Goal: Task Accomplishment & Management: Complete application form

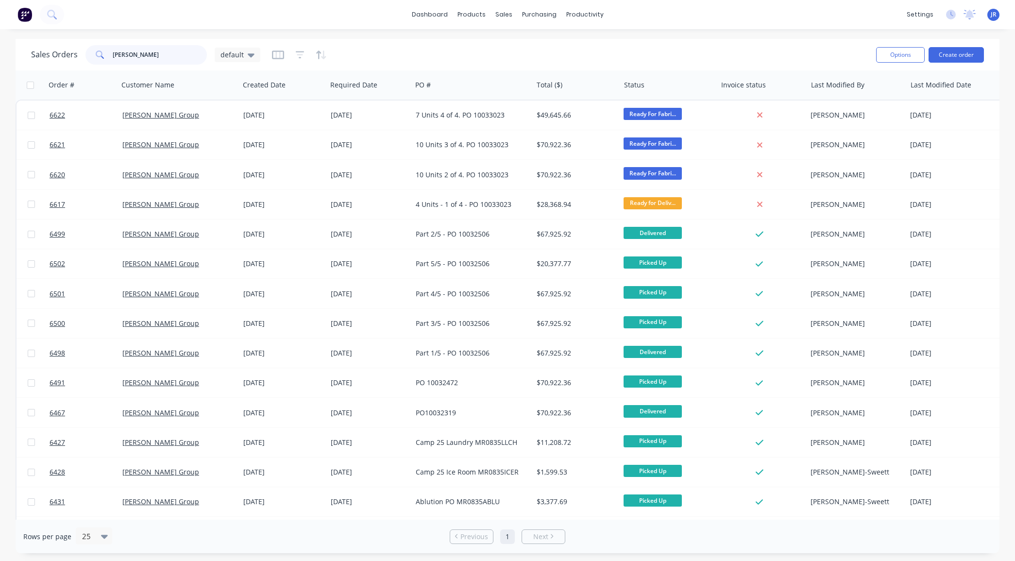
drag, startPoint x: 153, startPoint y: 49, endPoint x: -75, endPoint y: 71, distance: 229.3
click at [0, 71] on html "dashboard products sales purchasing productivity dashboard products Product Cat…" at bounding box center [507, 280] width 1015 height 561
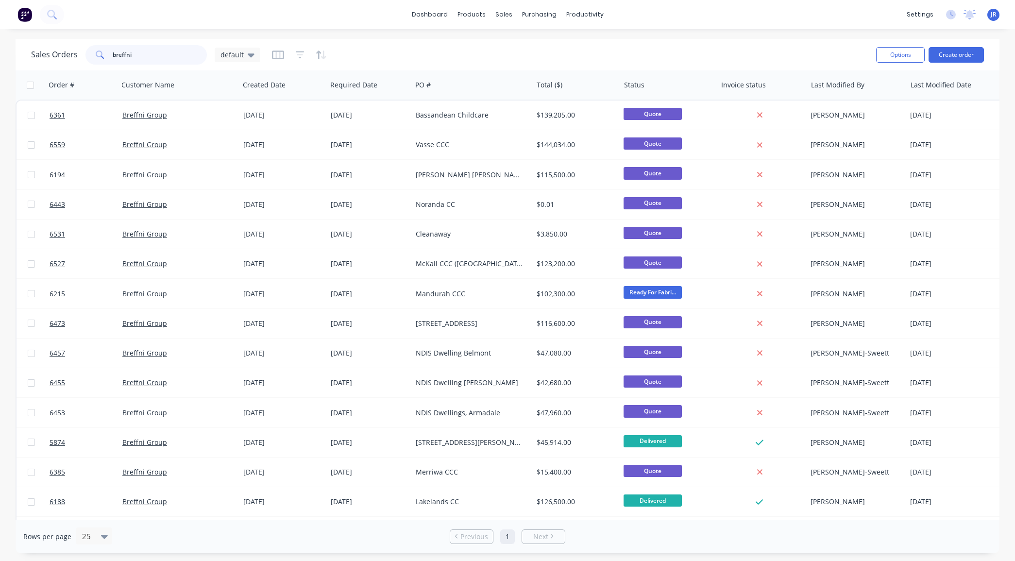
type input "breffni"
drag, startPoint x: 112, startPoint y: 56, endPoint x: 61, endPoint y: 48, distance: 51.7
click at [63, 49] on div "Sales Orders breffni default" at bounding box center [145, 54] width 229 height 19
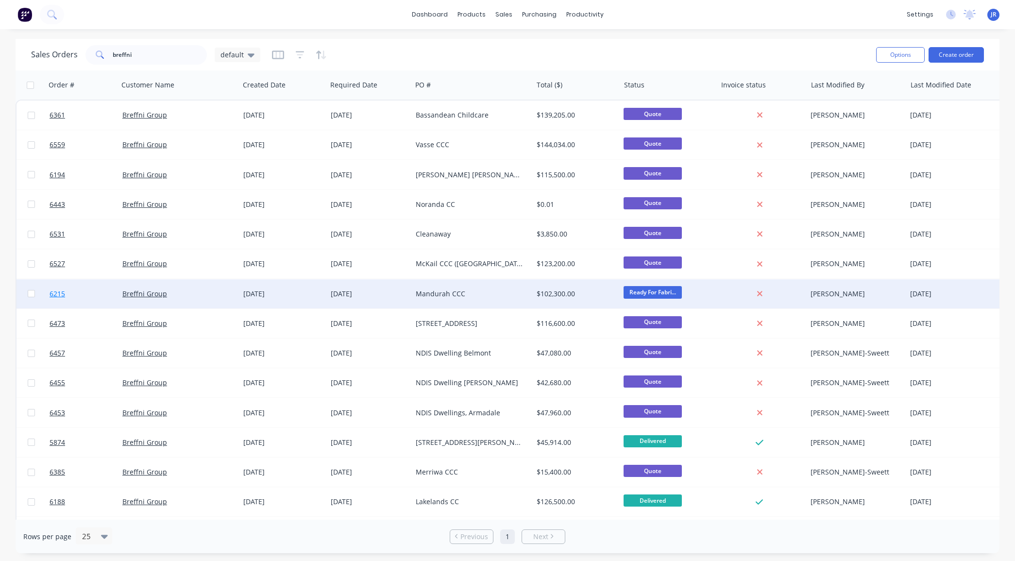
click at [57, 297] on span "6215" at bounding box center [58, 294] width 16 height 10
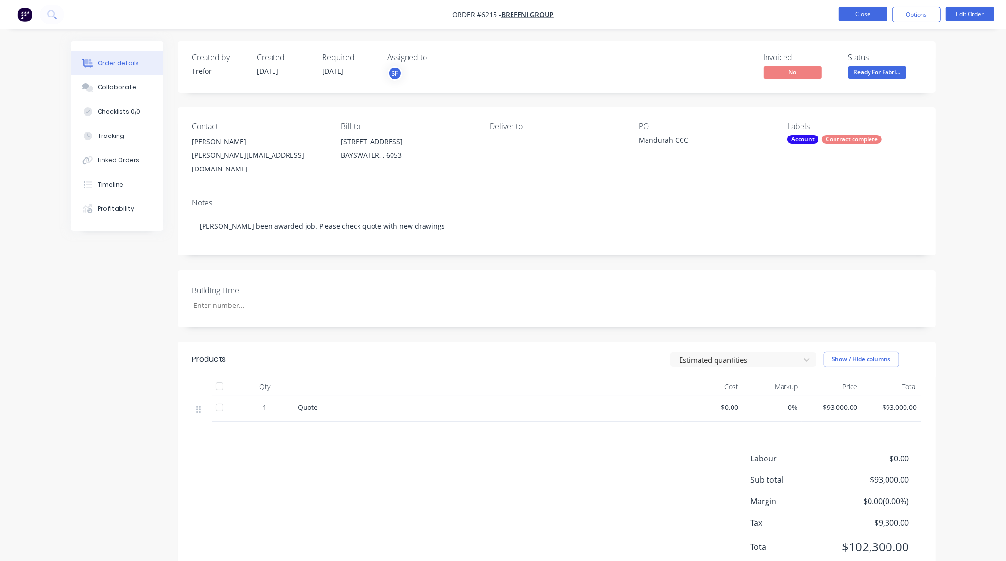
click at [846, 15] on button "Close" at bounding box center [863, 14] width 49 height 15
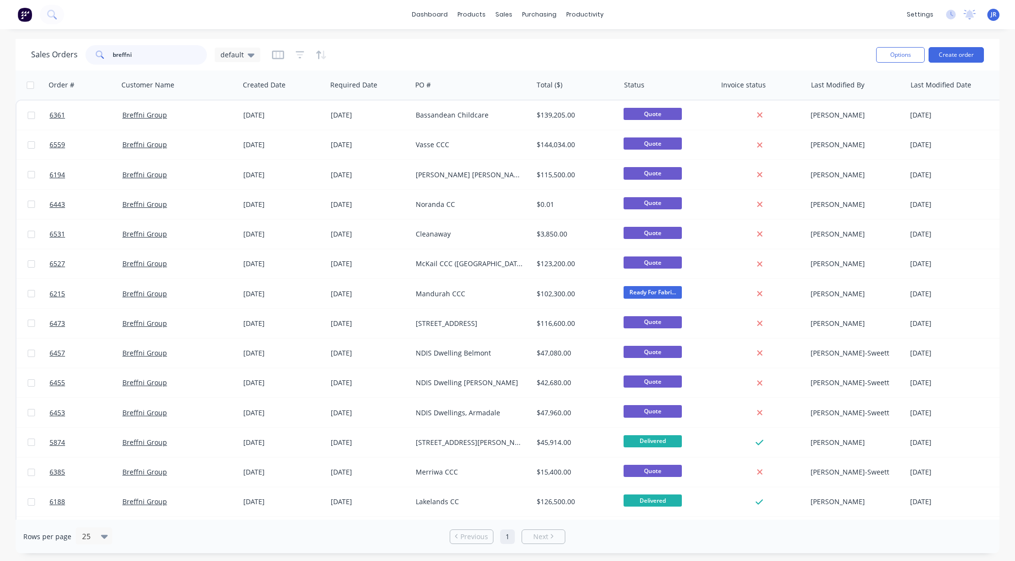
drag, startPoint x: -17, startPoint y: 52, endPoint x: -67, endPoint y: 52, distance: 50.0
click at [0, 52] on html "dashboard products sales purchasing productivity dashboard products Product Cat…" at bounding box center [507, 280] width 1015 height 561
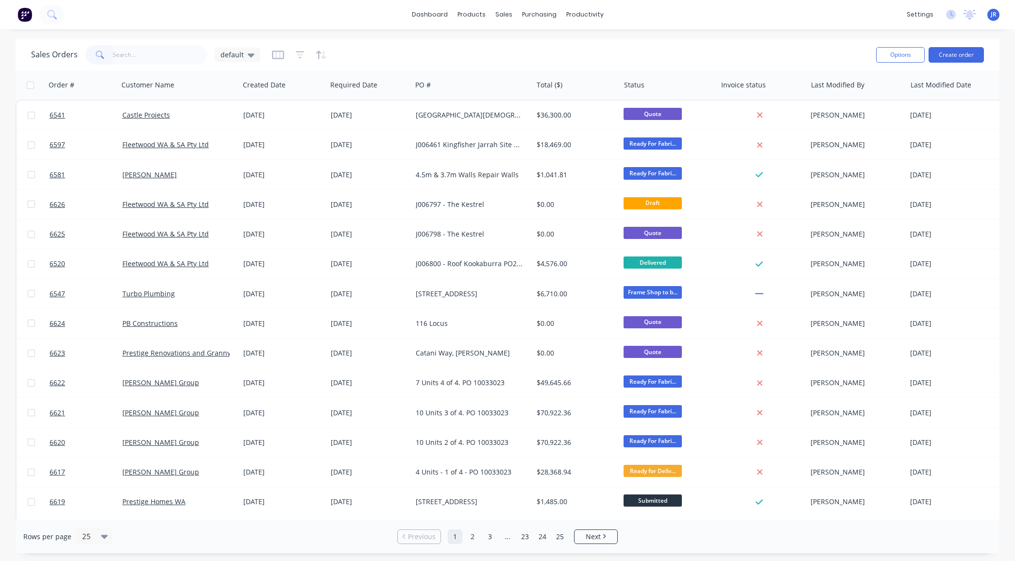
click at [233, 62] on div "Sales Orders default" at bounding box center [145, 54] width 229 height 19
drag, startPoint x: 234, startPoint y: 56, endPoint x: 234, endPoint y: 62, distance: 5.8
click at [234, 56] on span "default" at bounding box center [231, 55] width 23 height 10
click at [236, 195] on button "quotes" at bounding box center [273, 195] width 111 height 11
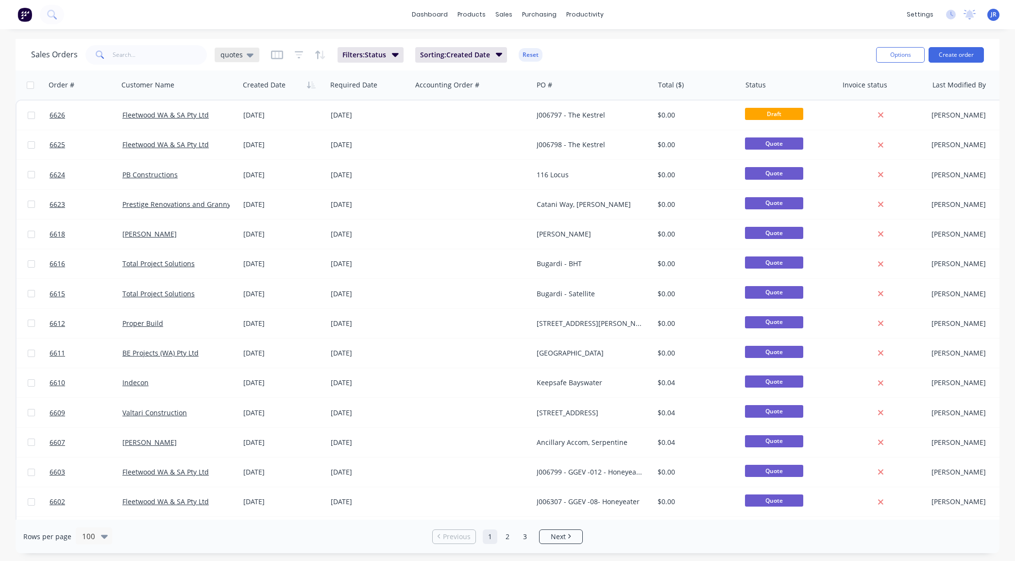
click at [242, 53] on div "quotes" at bounding box center [236, 55] width 33 height 9
click at [248, 175] on button "Not Invoiced" at bounding box center [273, 175] width 111 height 11
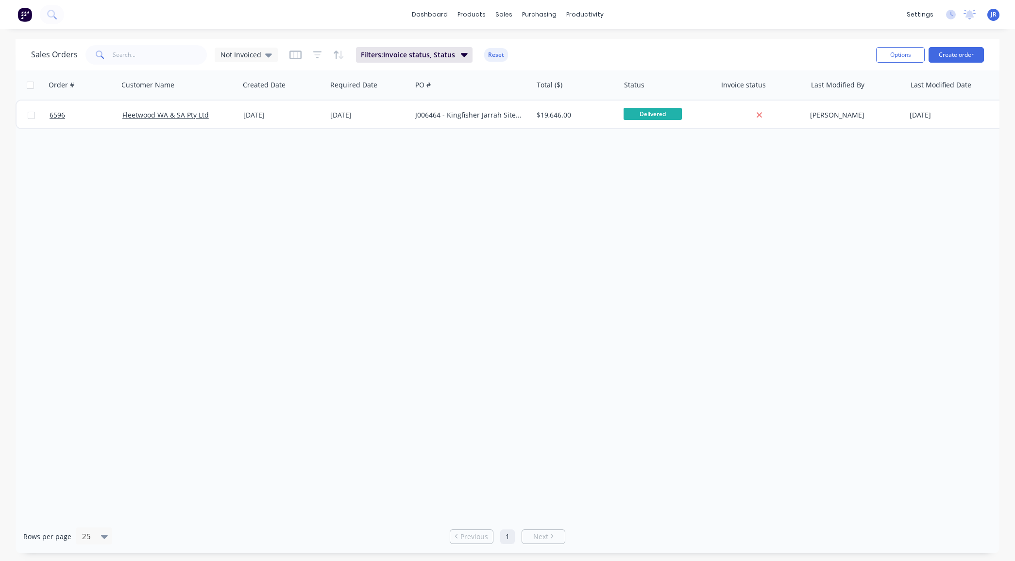
click at [261, 67] on div "Sales Orders Not Invoiced Filters: Invoice status, Status Reset Options Create …" at bounding box center [508, 55] width 984 height 32
click at [261, 52] on div "Not Invoiced" at bounding box center [245, 55] width 51 height 9
click at [255, 155] on button "default (Default)" at bounding box center [273, 156] width 111 height 11
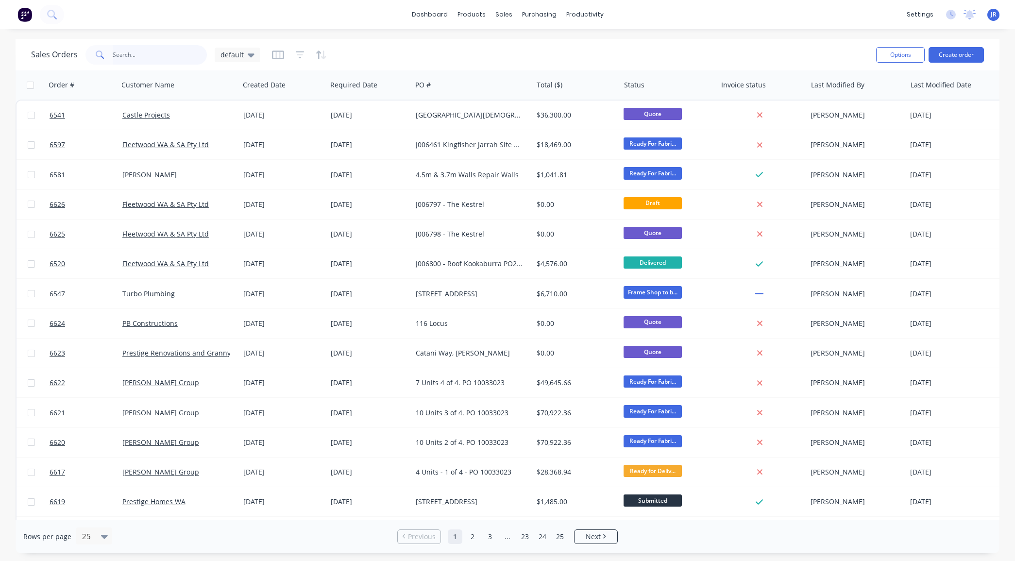
click at [132, 57] on input "text" at bounding box center [160, 54] width 95 height 19
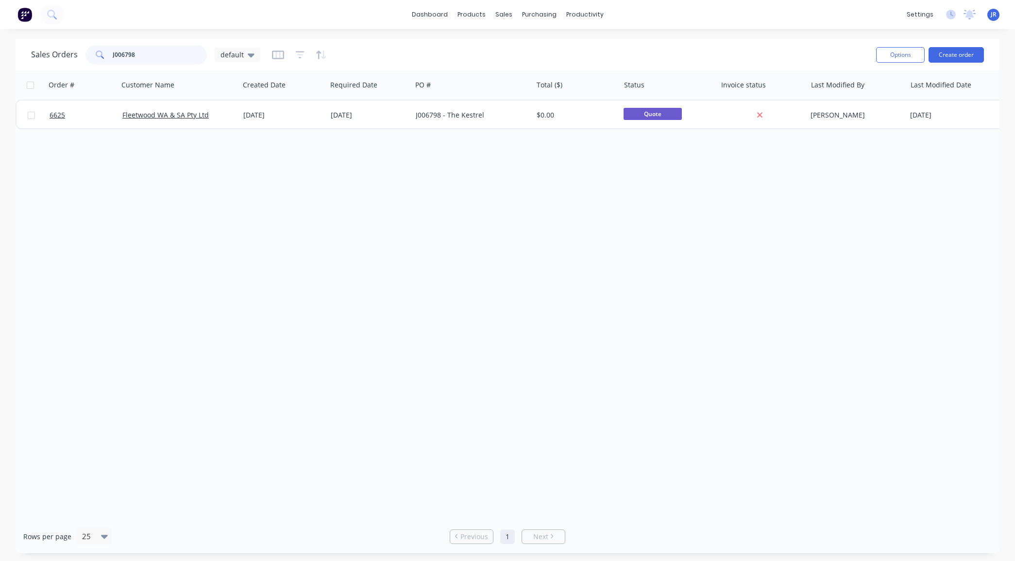
drag, startPoint x: 156, startPoint y: 57, endPoint x: 10, endPoint y: 62, distance: 146.3
click at [15, 59] on div "Sales Orders J006798 default Options Create order Order # Customer Name Created…" at bounding box center [507, 296] width 1015 height 514
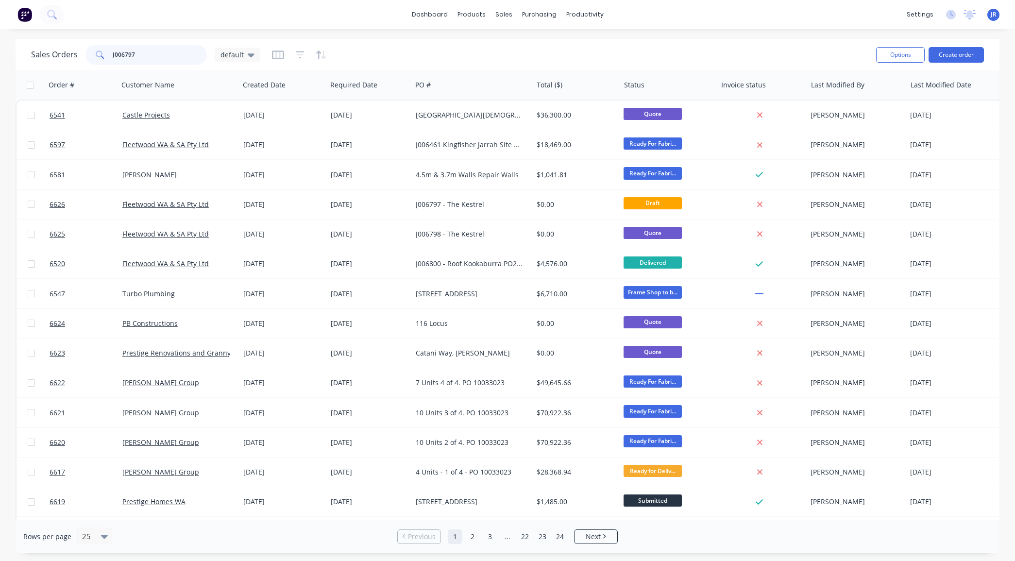
type input "J006797"
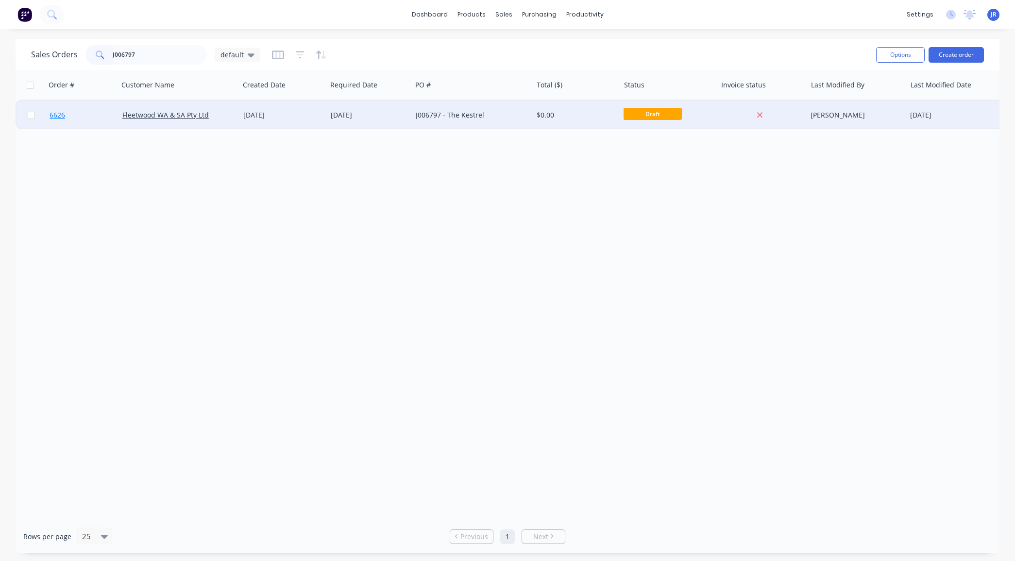
click at [56, 115] on span "6626" at bounding box center [58, 115] width 16 height 10
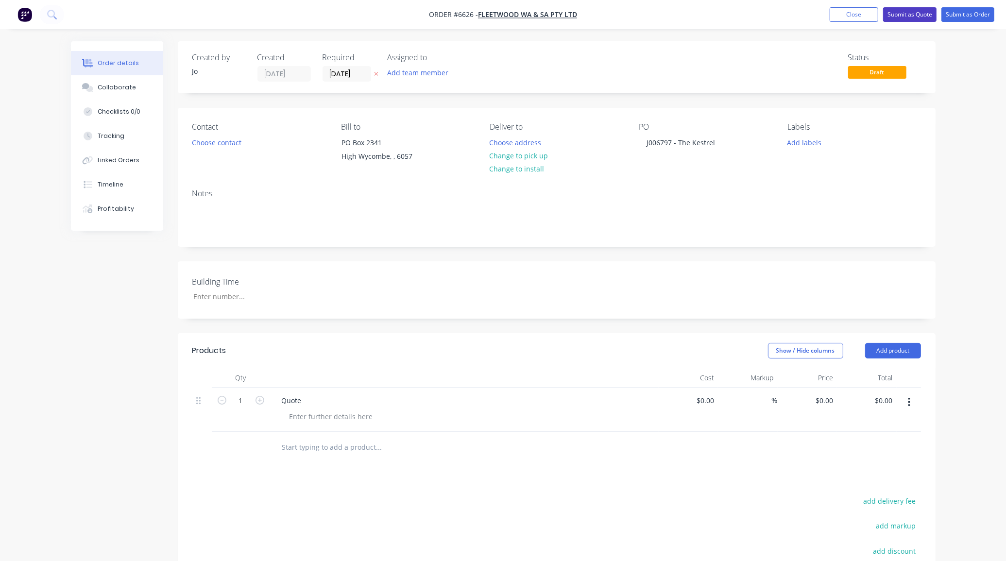
click at [916, 13] on button "Submit as Quote" at bounding box center [909, 14] width 53 height 15
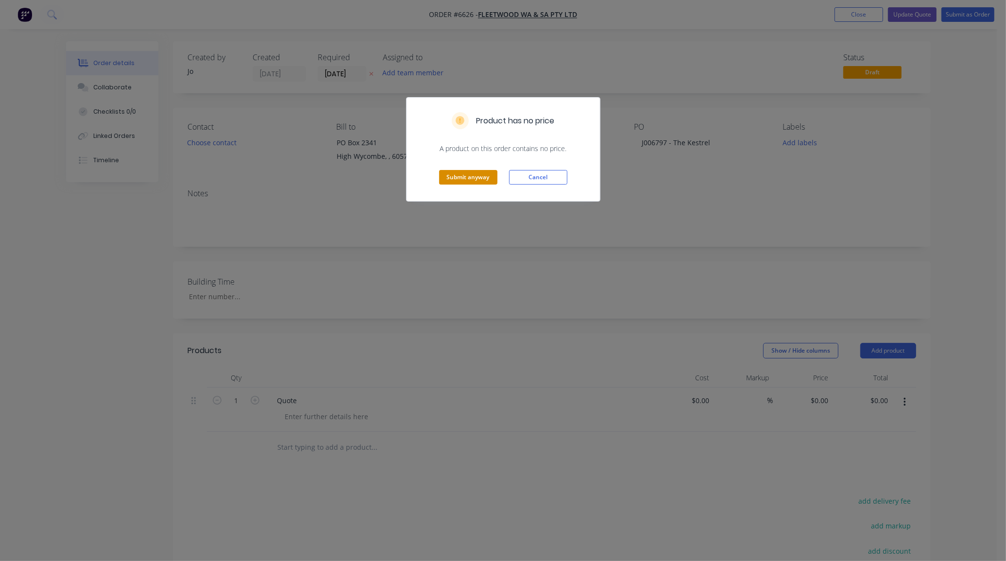
click at [473, 184] on button "Submit anyway" at bounding box center [468, 177] width 58 height 15
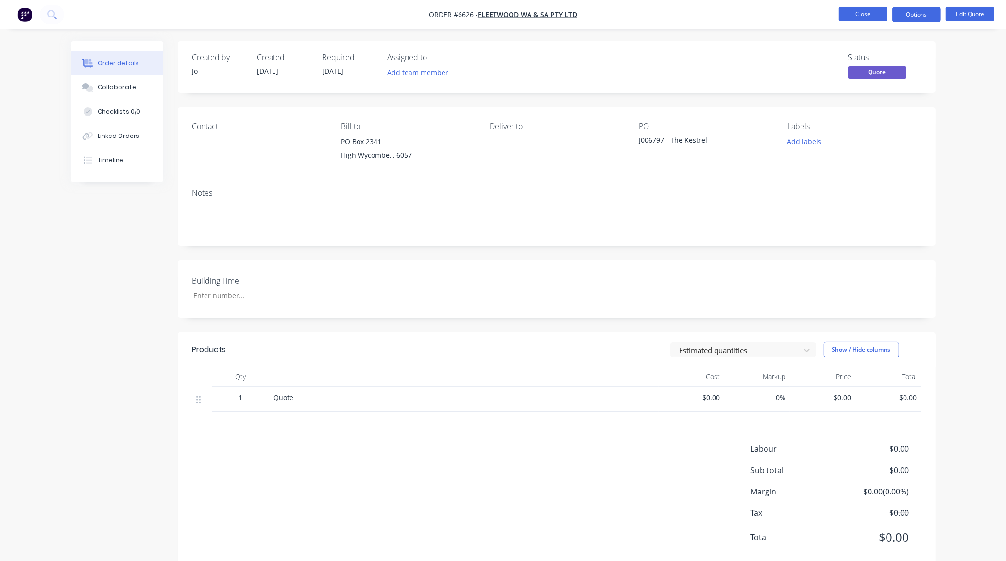
click at [872, 7] on button "Close" at bounding box center [863, 14] width 49 height 15
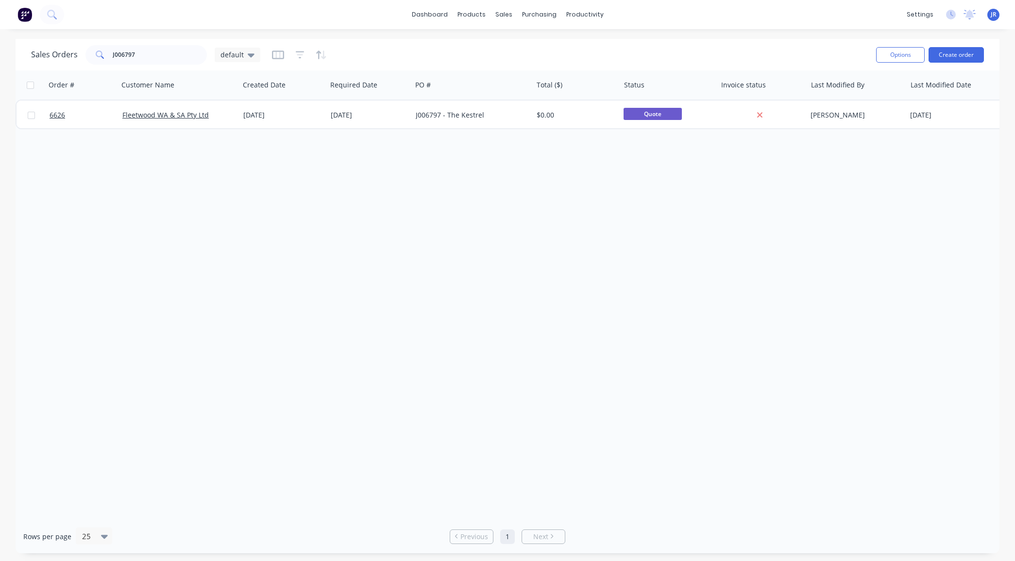
click at [190, 462] on div "Order # Customer Name Created Date Required Date PO # Total ($) Status Invoice …" at bounding box center [508, 294] width 984 height 449
drag, startPoint x: 153, startPoint y: 52, endPoint x: 35, endPoint y: 59, distance: 118.2
click at [40, 56] on div "Sales Orders J006797 default" at bounding box center [145, 54] width 229 height 19
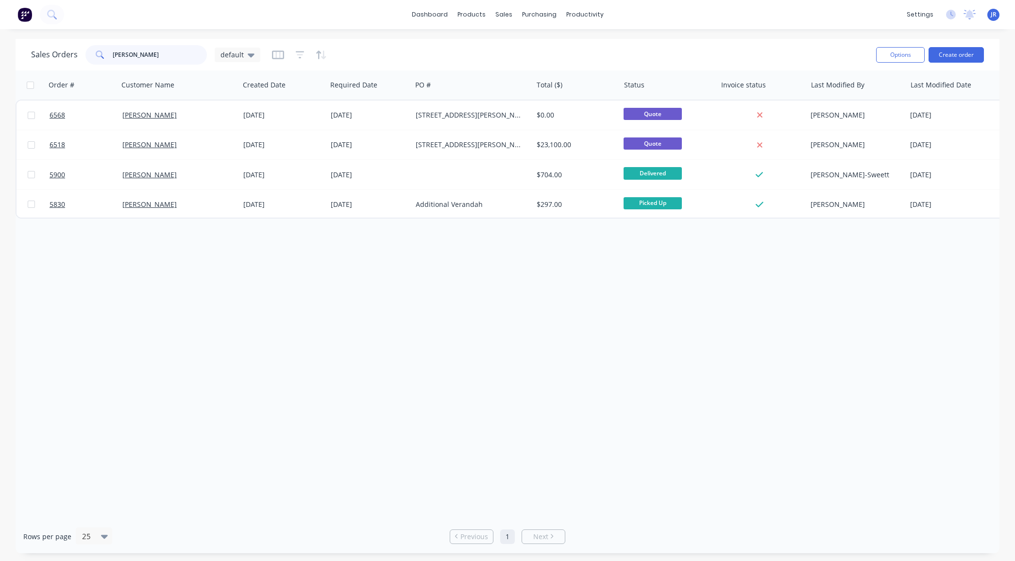
type input "[PERSON_NAME]"
drag, startPoint x: 153, startPoint y: 57, endPoint x: 13, endPoint y: 49, distance: 141.1
click at [13, 49] on div "Sales Orders [PERSON_NAME] default Options Create order Order # Customer Name C…" at bounding box center [507, 296] width 1015 height 514
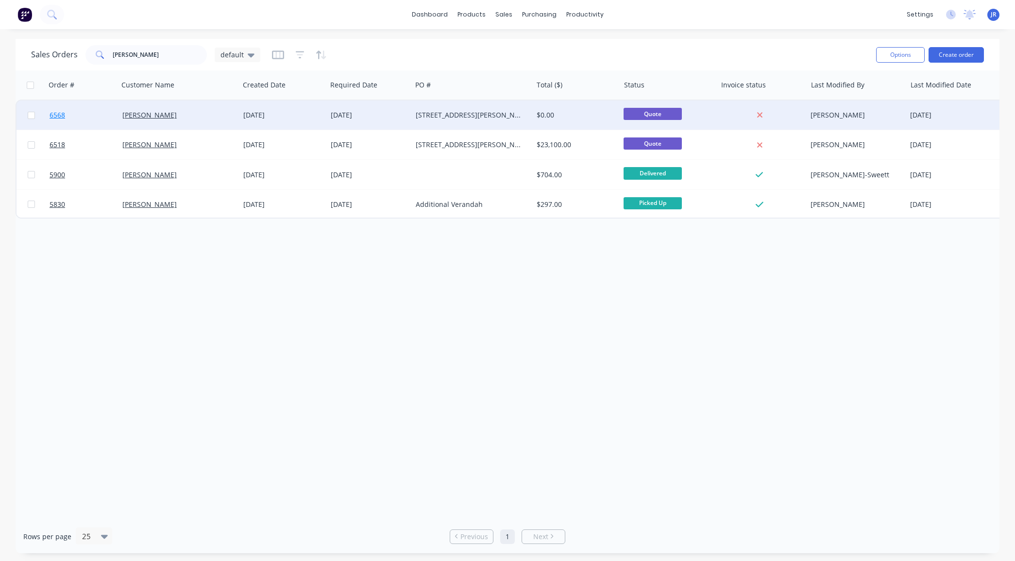
click at [61, 115] on span "6568" at bounding box center [58, 115] width 16 height 10
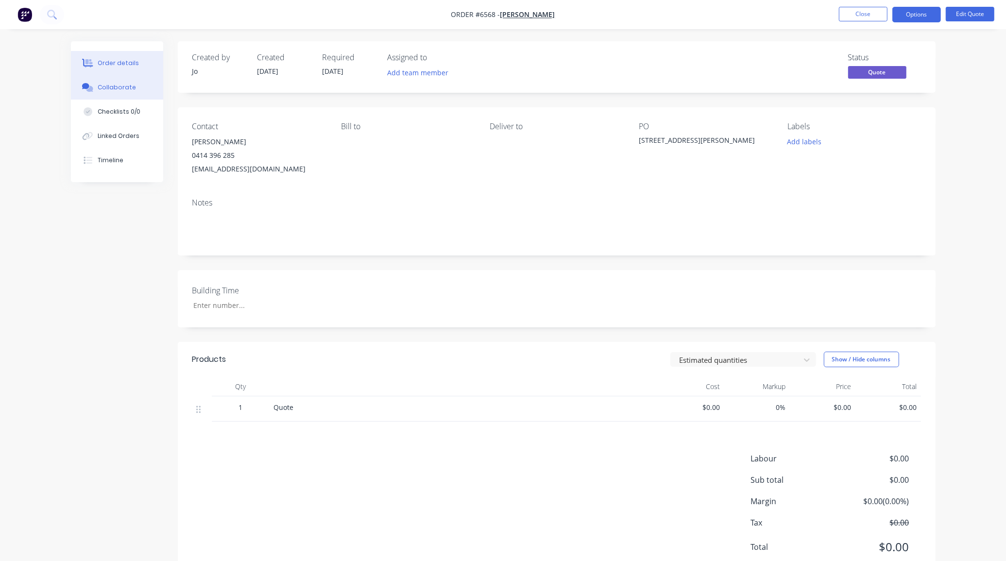
click at [98, 90] on div "Collaborate" at bounding box center [117, 87] width 38 height 9
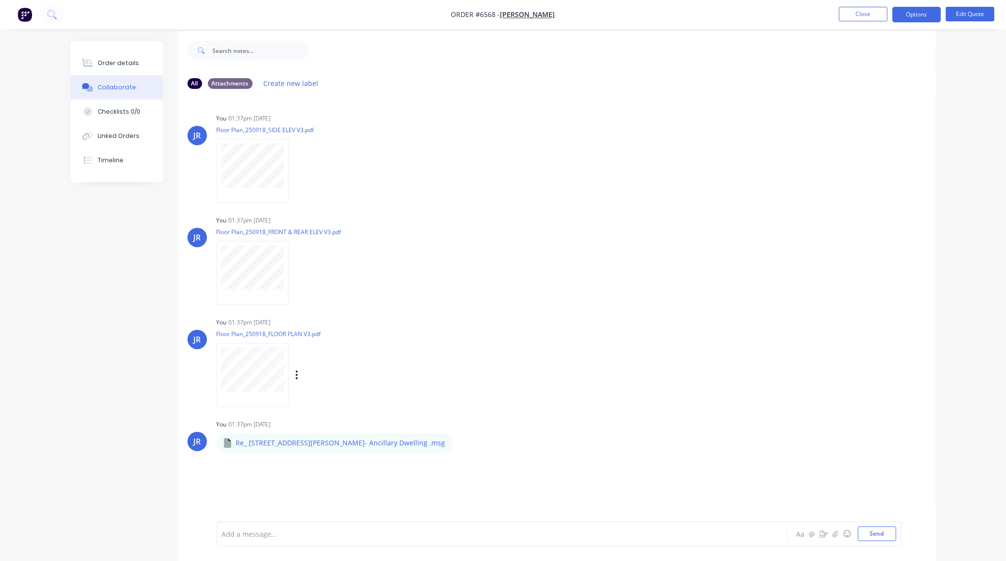
scroll to position [15, 0]
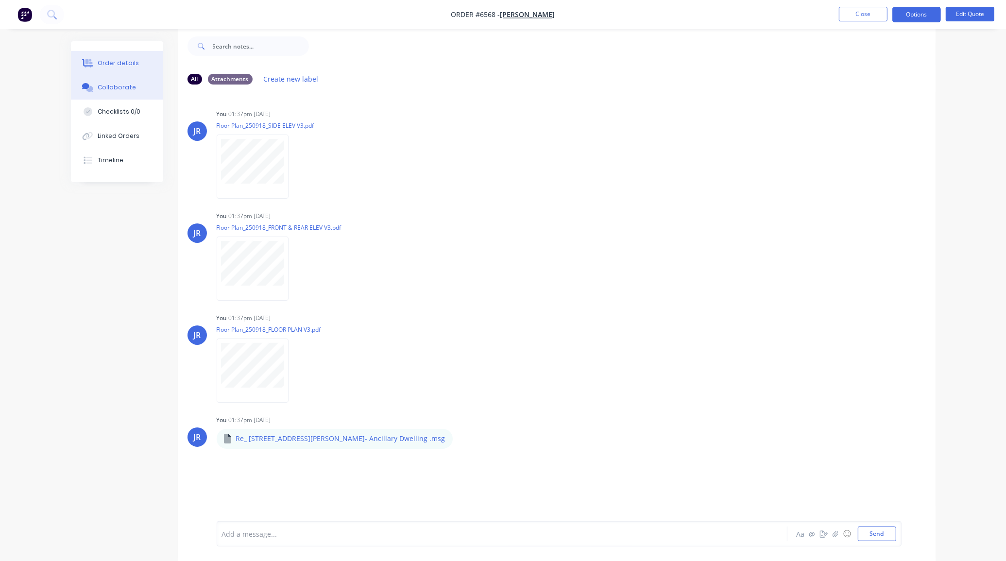
click at [120, 54] on button "Order details" at bounding box center [117, 63] width 92 height 24
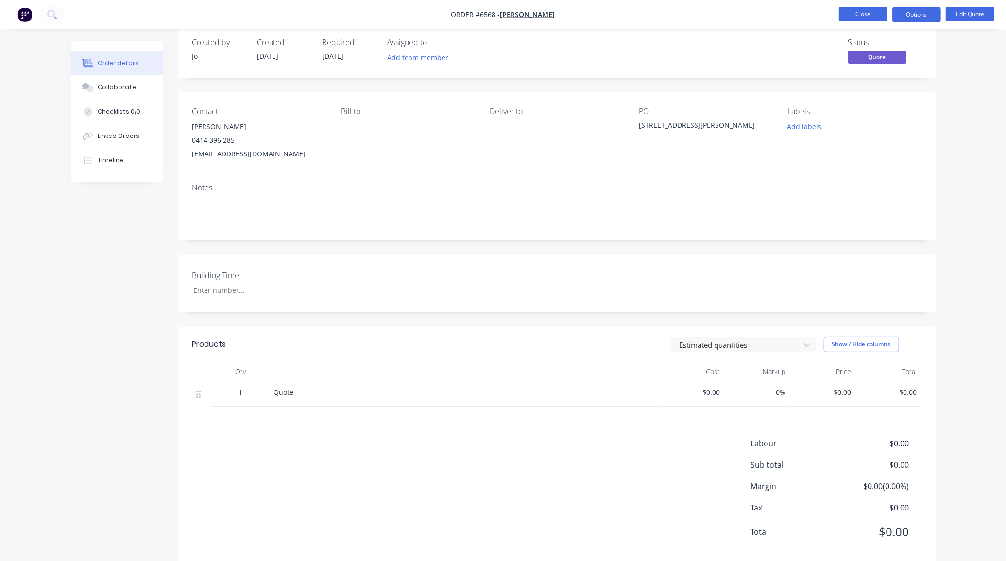
click at [858, 15] on button "Close" at bounding box center [863, 14] width 49 height 15
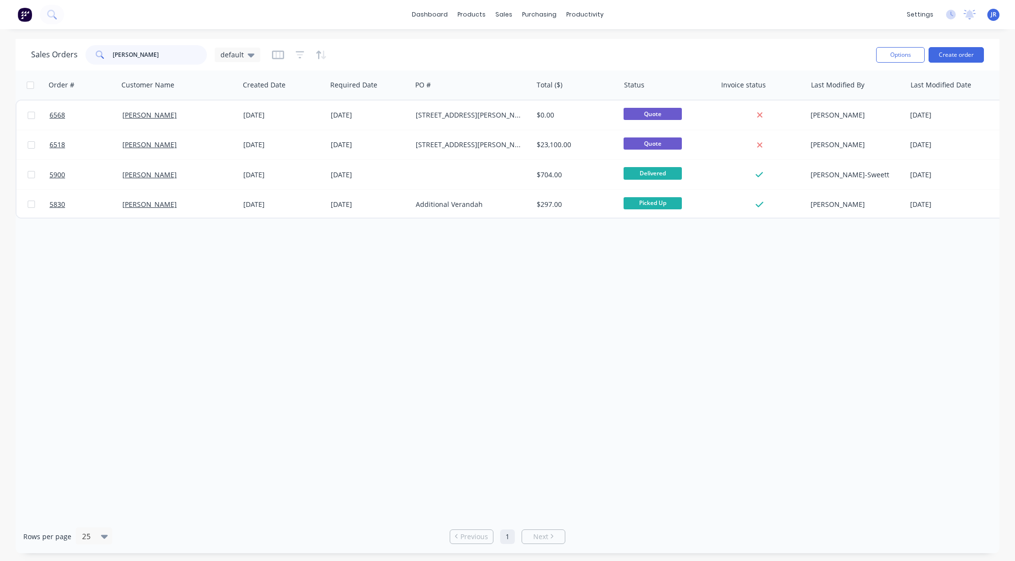
drag, startPoint x: 142, startPoint y: 50, endPoint x: -74, endPoint y: 62, distance: 217.0
click at [0, 62] on html "dashboard products sales purchasing productivity dashboard products Product Cat…" at bounding box center [507, 280] width 1015 height 561
type input "bella"
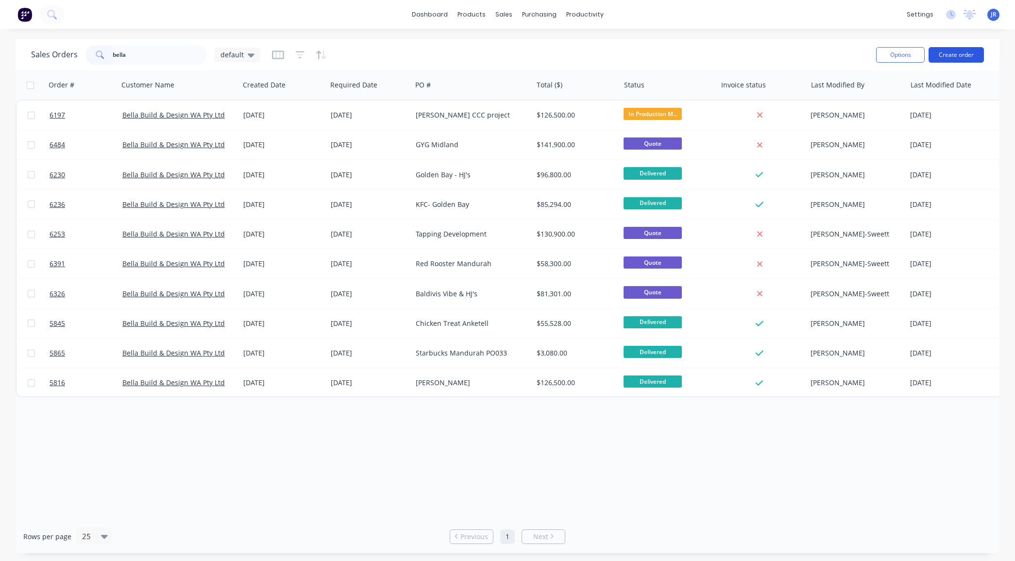
click at [947, 48] on button "Create order" at bounding box center [956, 55] width 55 height 16
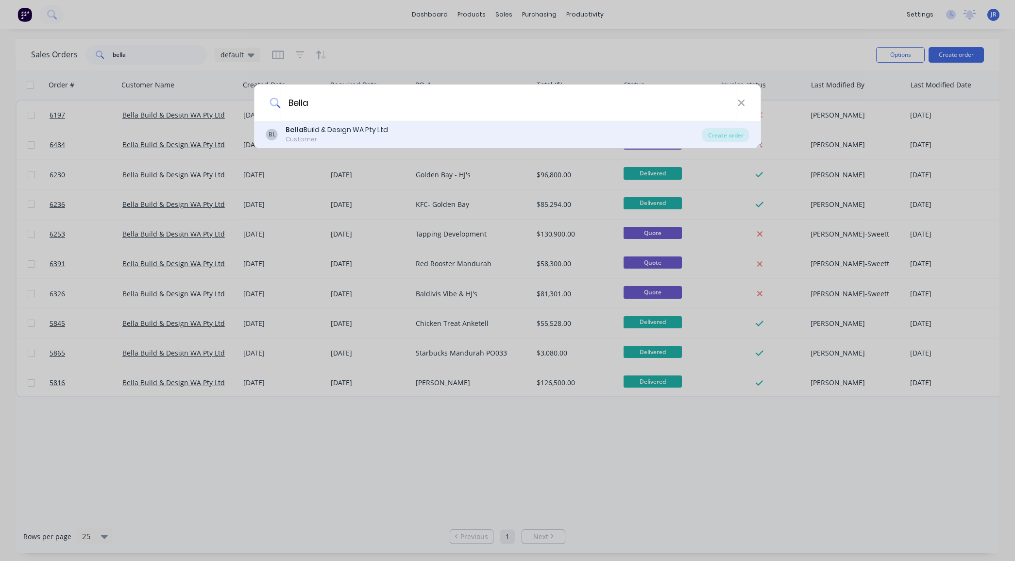
type input "Bella"
click at [351, 135] on div "Customer" at bounding box center [337, 139] width 102 height 9
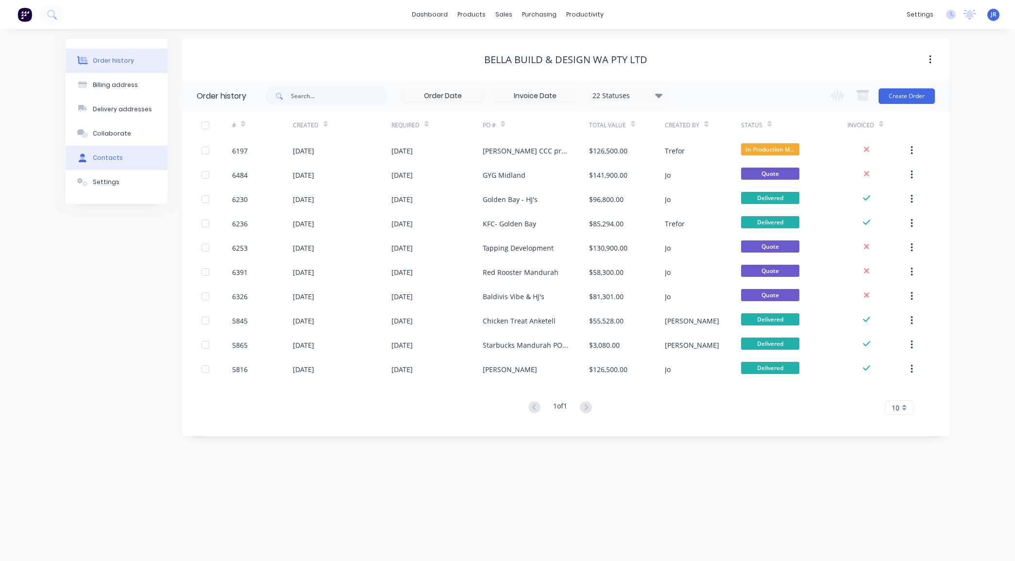
click at [83, 151] on button "Contacts" at bounding box center [117, 158] width 102 height 24
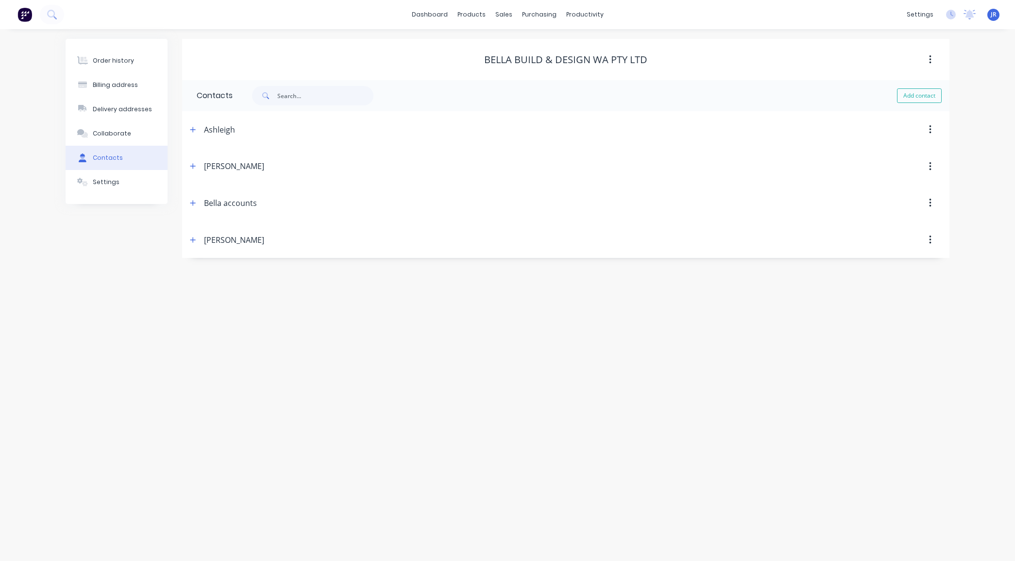
click at [195, 154] on header "[PERSON_NAME]" at bounding box center [565, 166] width 767 height 37
click at [193, 164] on icon "button" at bounding box center [193, 166] width 6 height 7
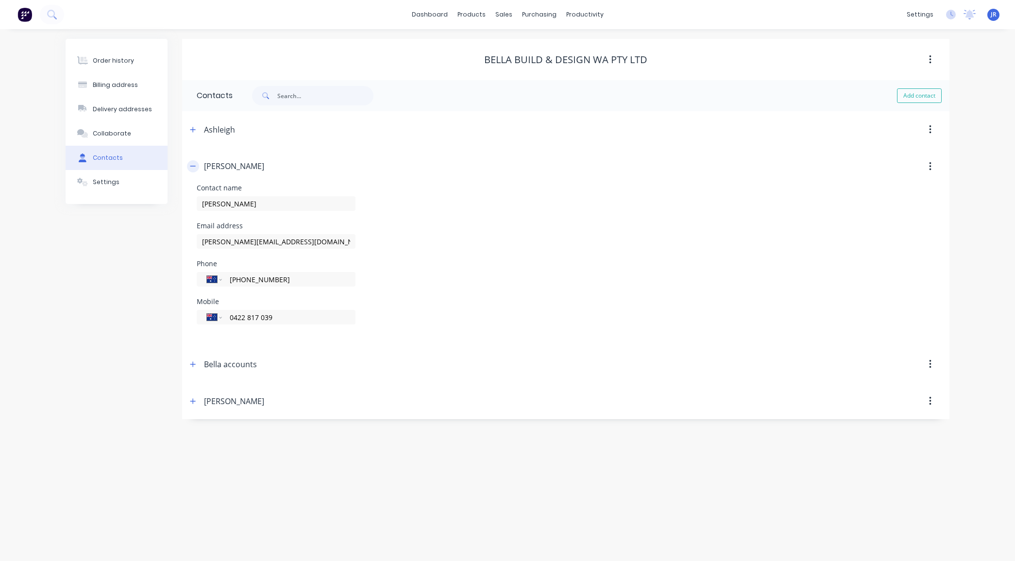
click at [193, 164] on icon "button" at bounding box center [193, 166] width 6 height 7
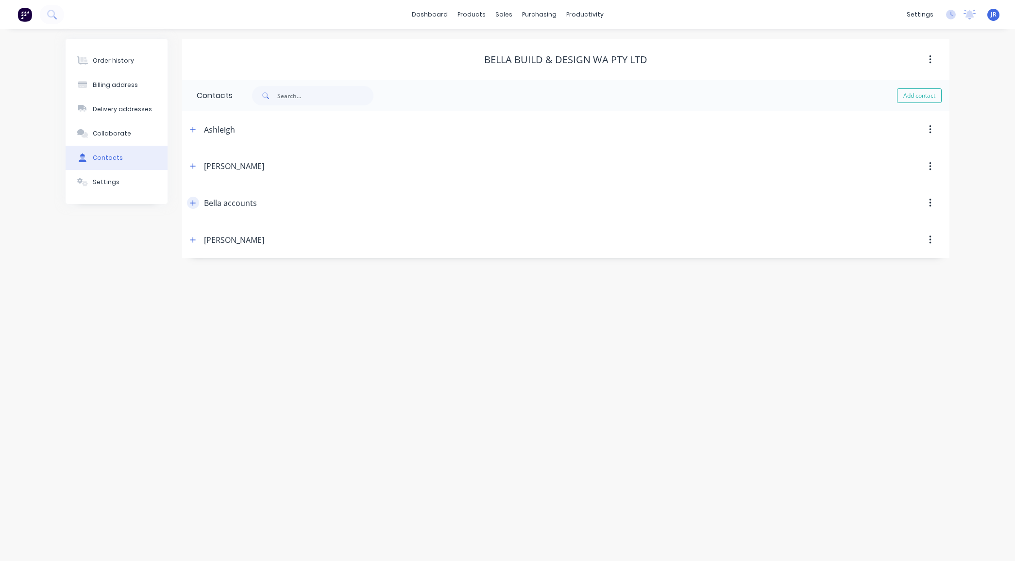
click at [192, 202] on icon "button" at bounding box center [193, 203] width 6 height 7
click at [120, 61] on div "Order history" at bounding box center [113, 60] width 41 height 9
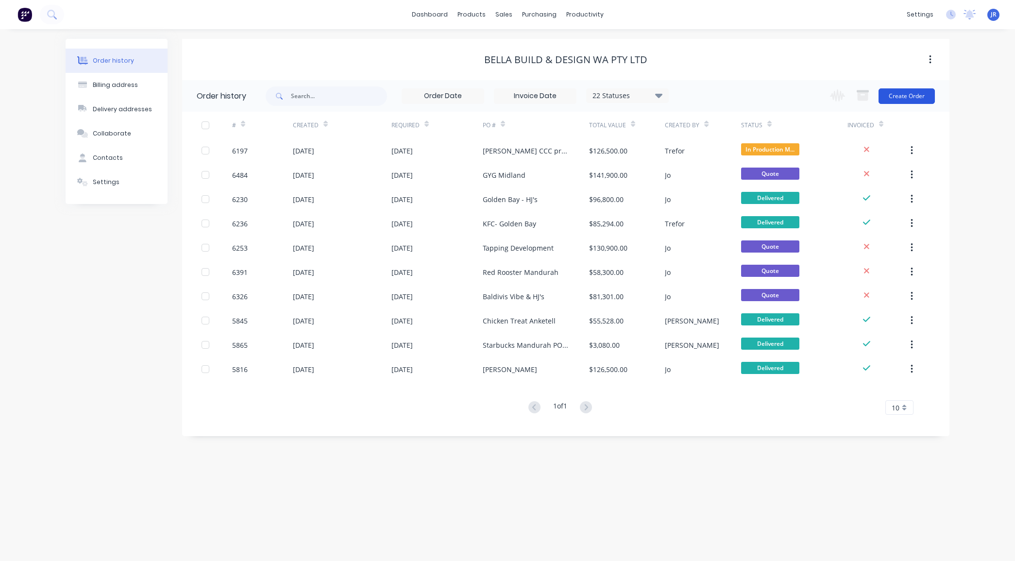
click at [892, 92] on button "Create Order" at bounding box center [907, 96] width 56 height 16
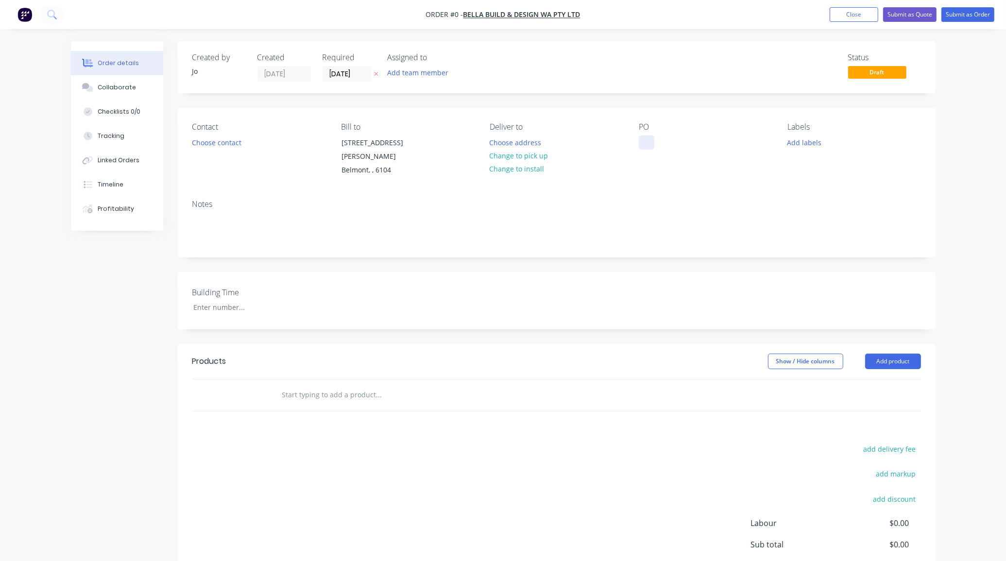
click at [648, 140] on div at bounding box center [647, 143] width 16 height 14
click at [333, 388] on div "Creating draft order... Loading... Order details Collaborate Checklists 0/0 Tra…" at bounding box center [503, 350] width 884 height 618
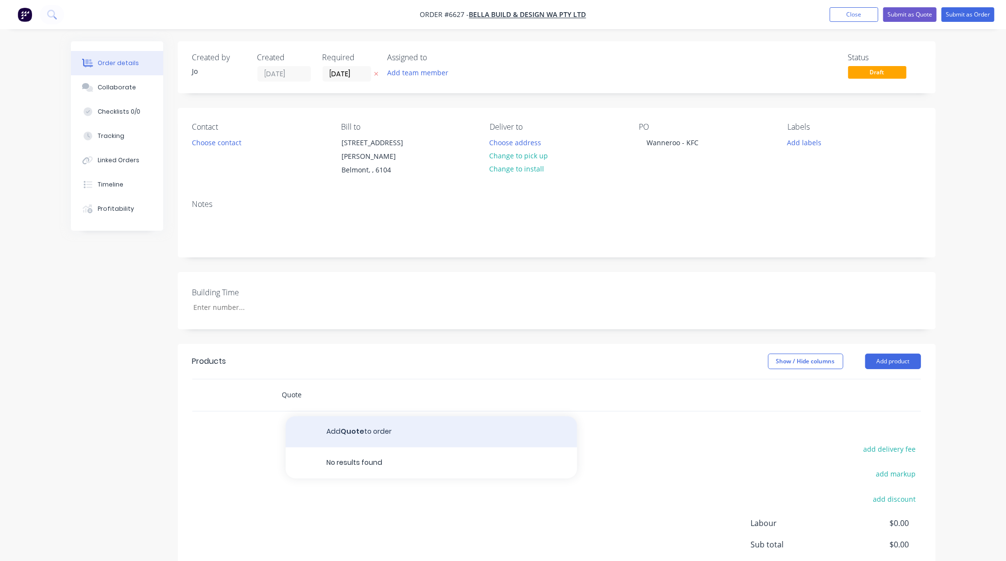
type input "Quote"
click at [363, 423] on button "Add Quote to order" at bounding box center [431, 431] width 291 height 31
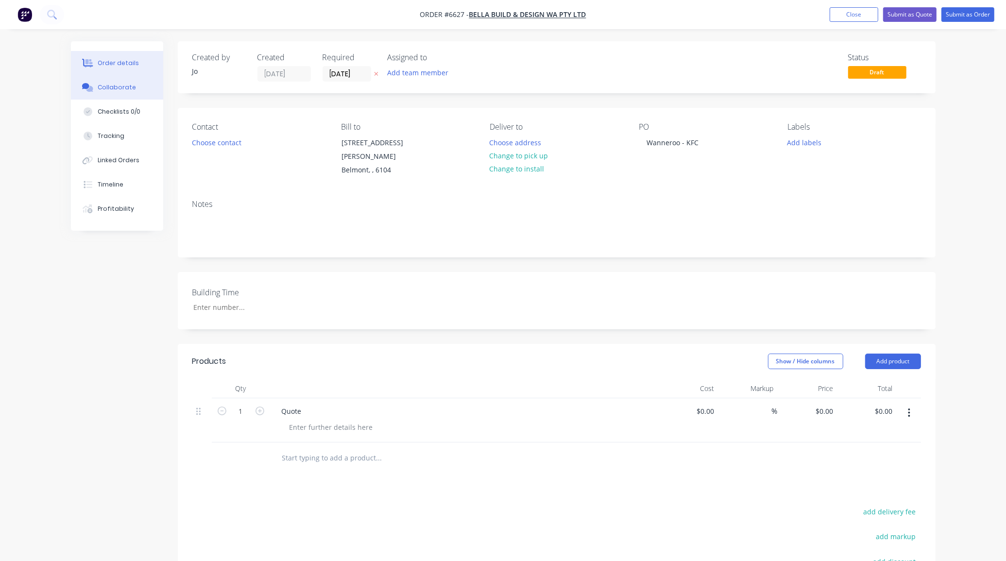
click at [122, 91] on div "Collaborate" at bounding box center [117, 87] width 38 height 9
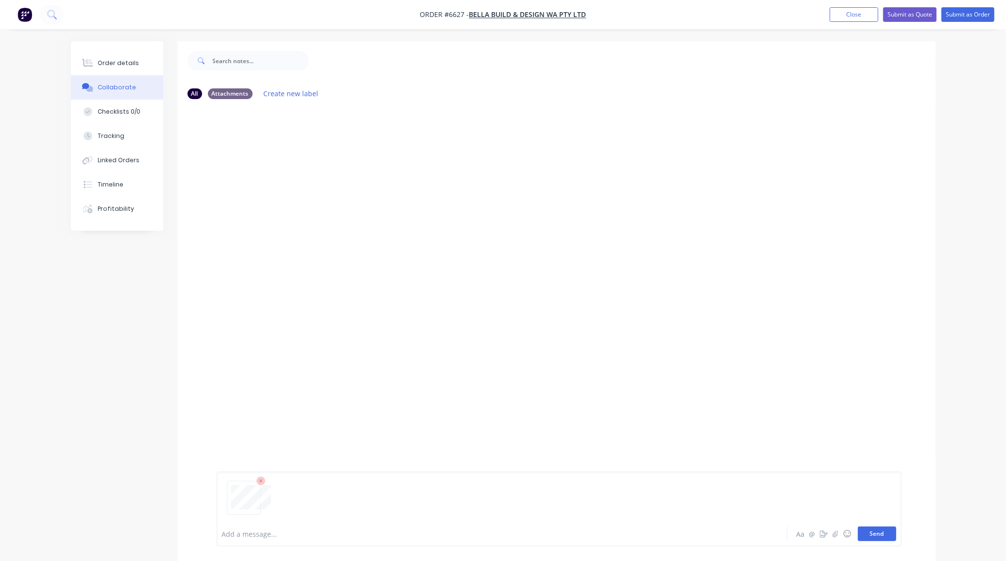
click at [867, 529] on button "Send" at bounding box center [877, 533] width 38 height 15
drag, startPoint x: 111, startPoint y: 61, endPoint x: 99, endPoint y: 78, distance: 20.9
click at [110, 61] on div "Order details" at bounding box center [118, 63] width 41 height 9
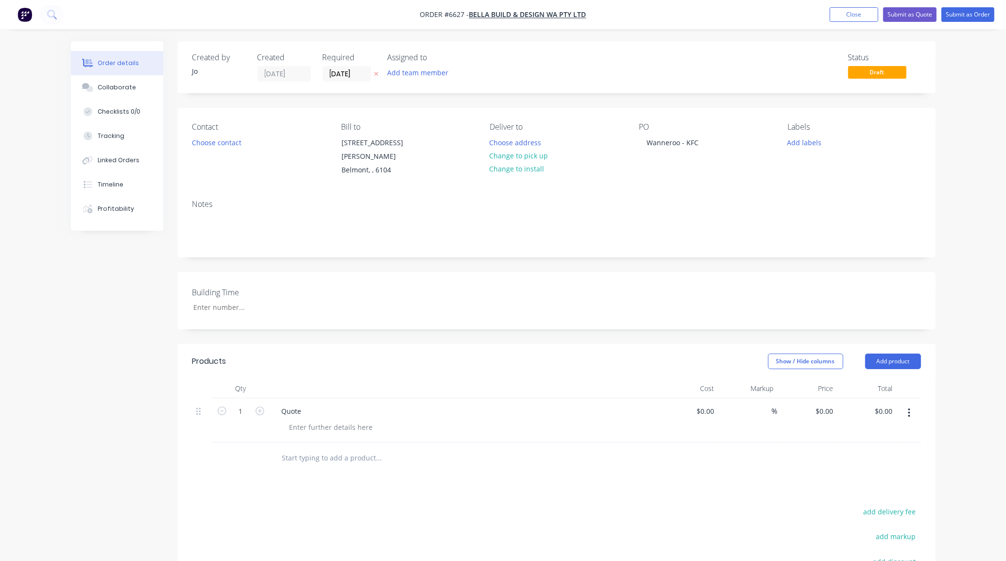
click at [605, 78] on div "Status Draft" at bounding box center [703, 67] width 436 height 29
click at [915, 16] on button "Submit as Quote" at bounding box center [909, 14] width 53 height 15
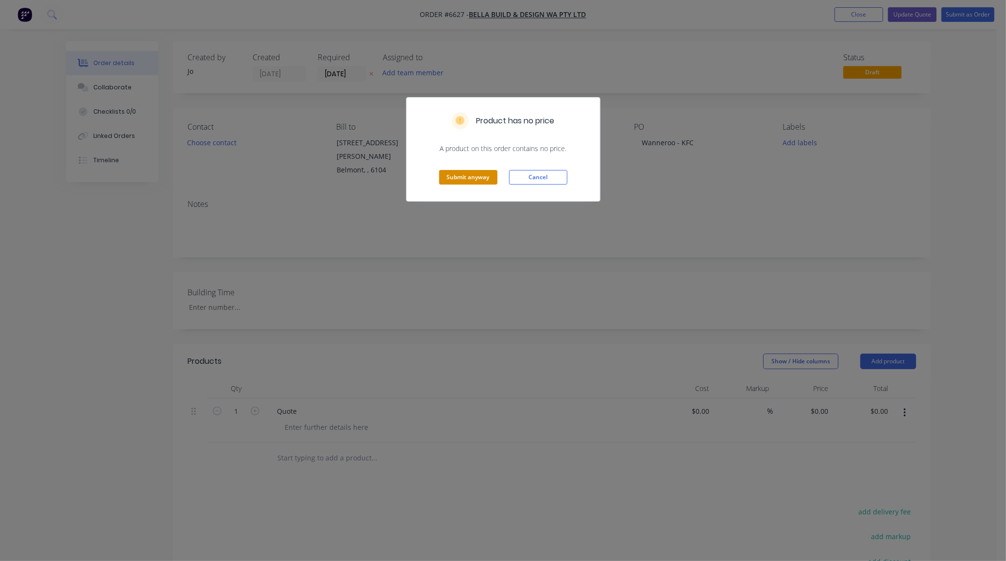
click at [480, 174] on button "Submit anyway" at bounding box center [468, 177] width 58 height 15
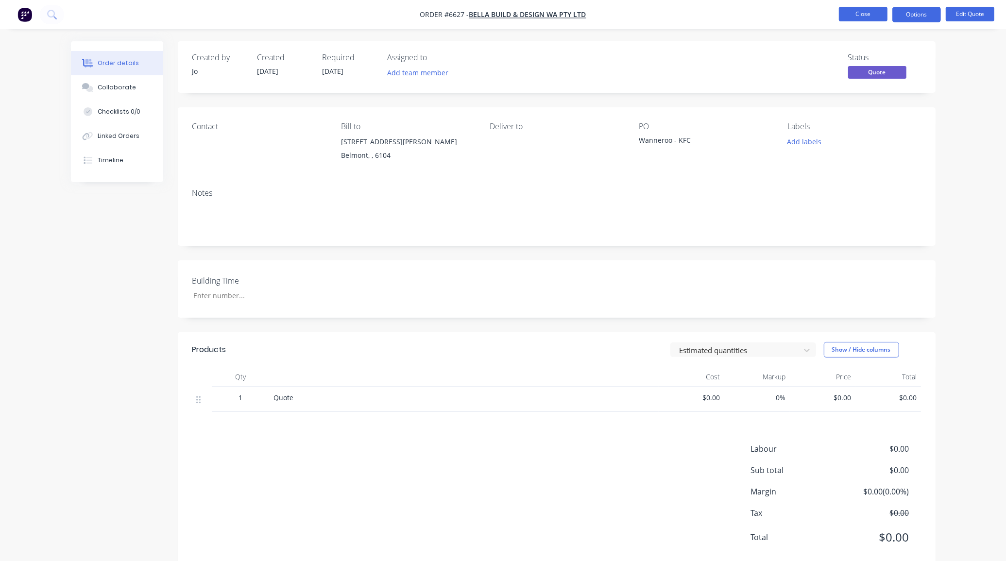
click at [862, 11] on button "Close" at bounding box center [863, 14] width 49 height 15
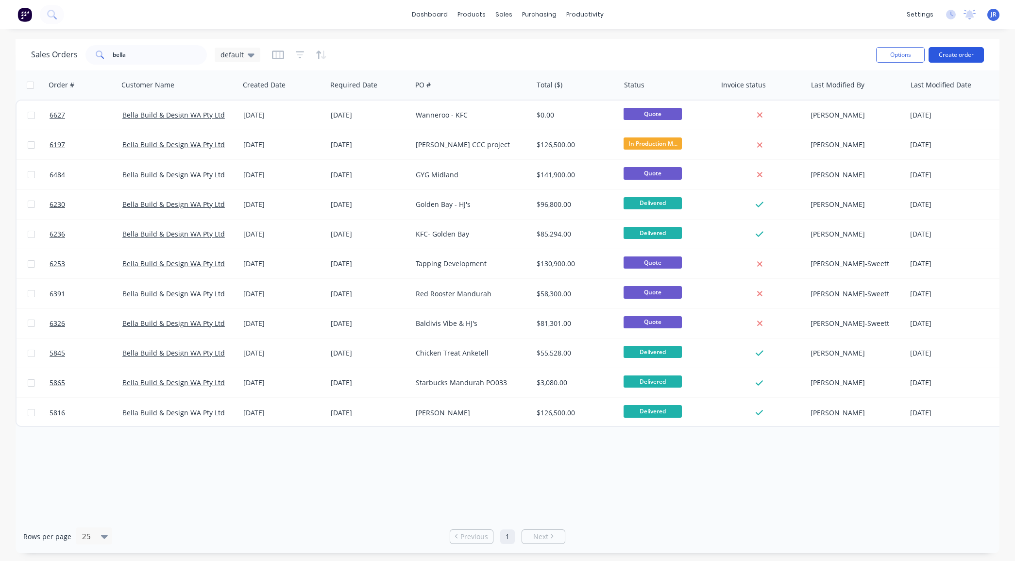
click at [962, 57] on button "Create order" at bounding box center [956, 55] width 55 height 16
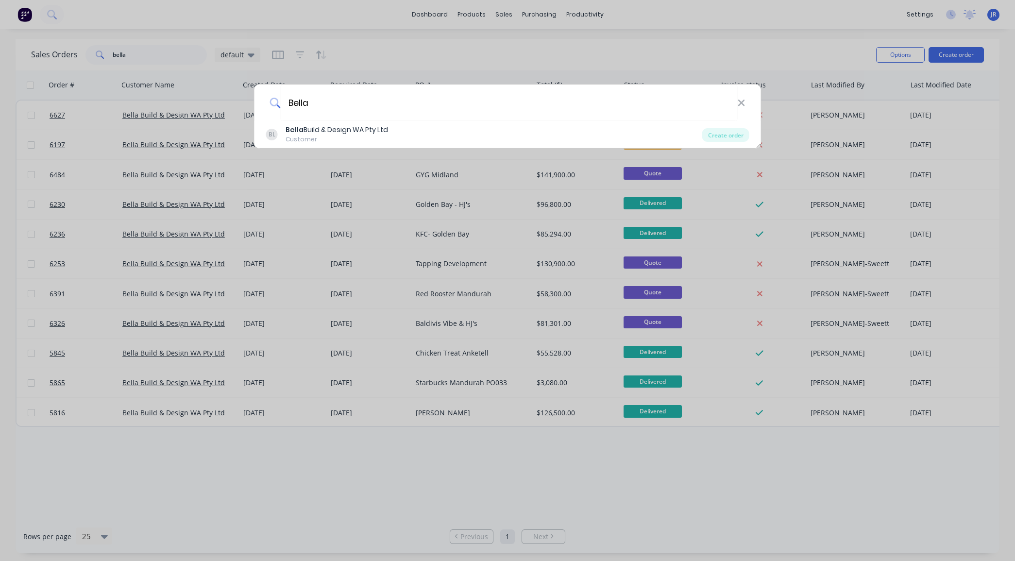
type input "Bella"
click at [387, 130] on div "Bella Build & Design WA Pty Ltd" at bounding box center [337, 130] width 102 height 10
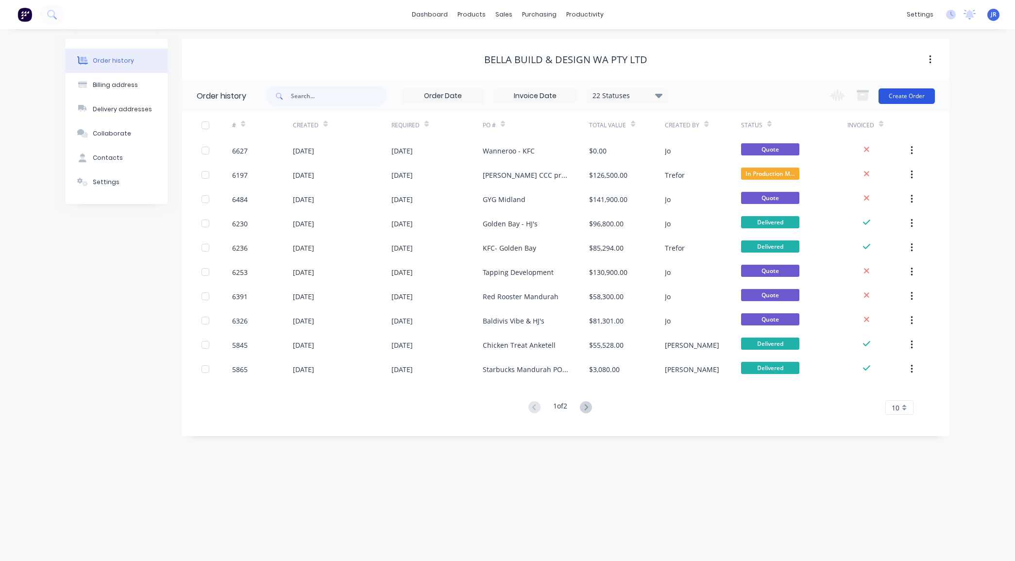
click at [907, 95] on button "Create Order" at bounding box center [907, 96] width 56 height 16
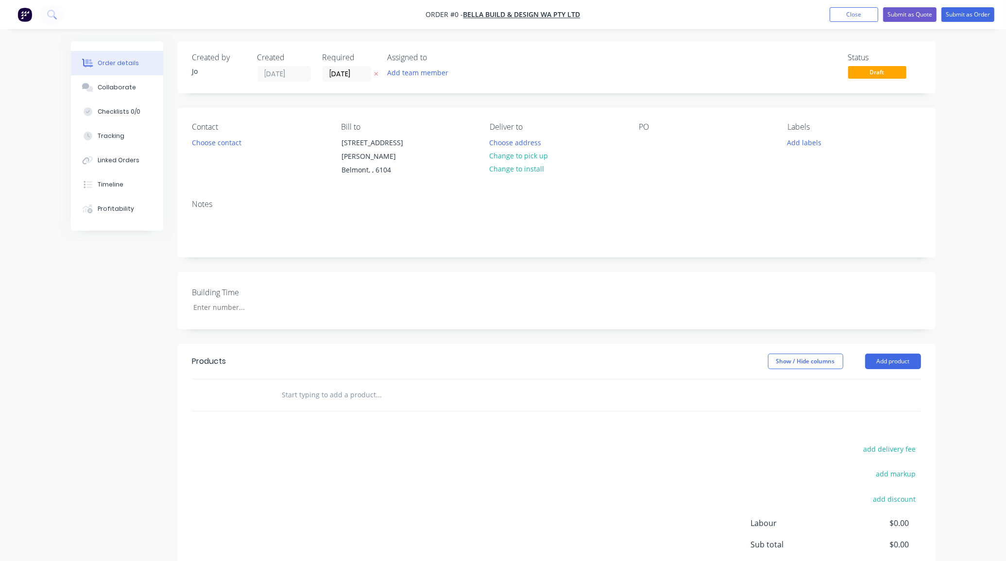
click at [329, 385] on input "text" at bounding box center [379, 394] width 194 height 19
type input "Quote"
click at [326, 416] on button "Add Quote to order" at bounding box center [431, 431] width 291 height 31
click at [652, 137] on div at bounding box center [647, 143] width 16 height 14
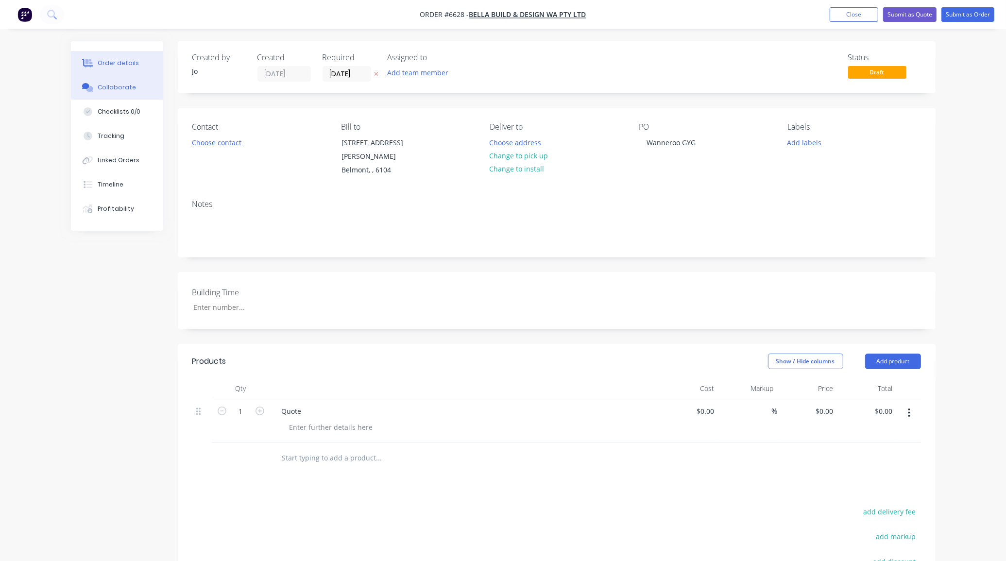
click at [115, 85] on div "Collaborate" at bounding box center [117, 87] width 38 height 9
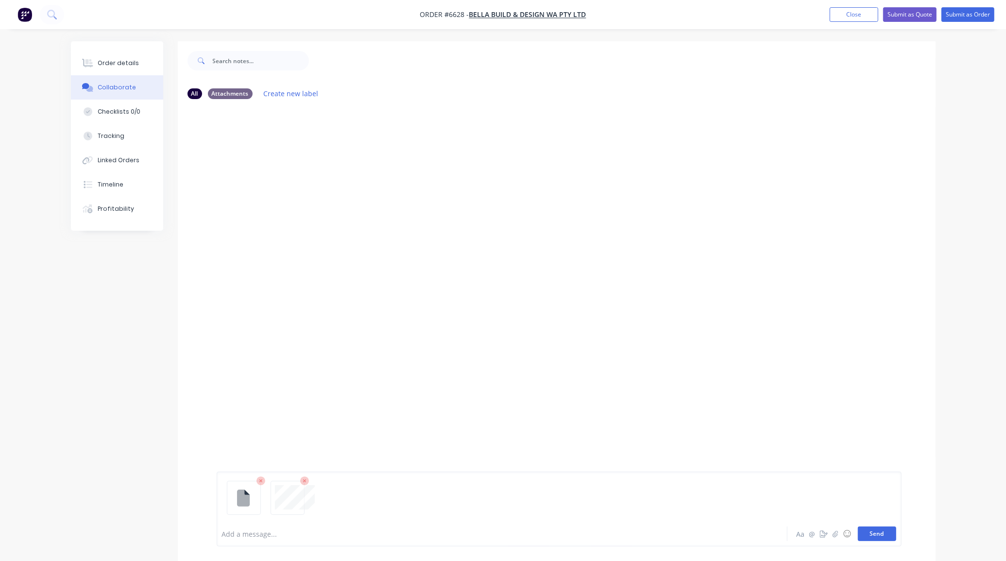
click at [879, 538] on button "Send" at bounding box center [877, 533] width 38 height 15
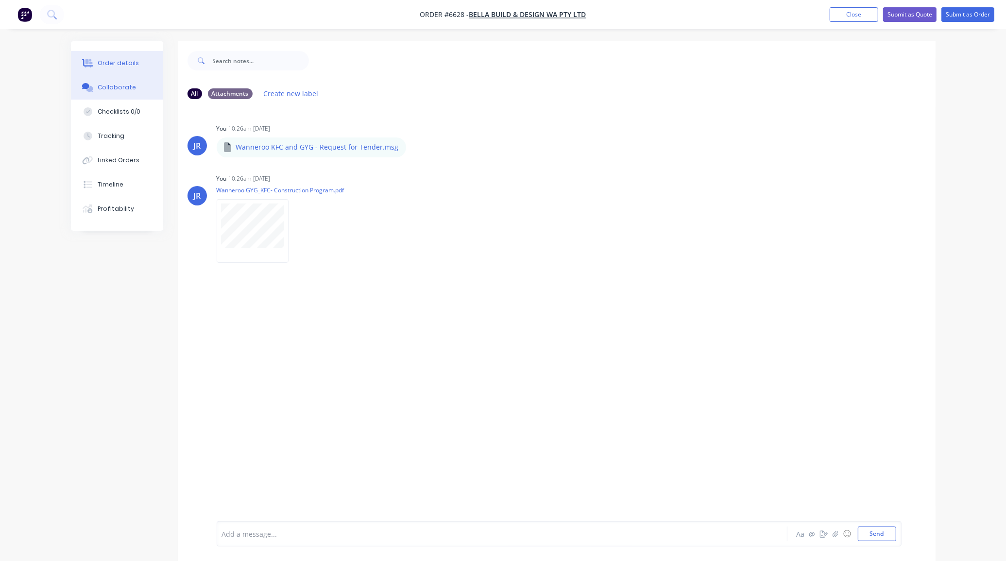
click at [134, 64] on div "Order details" at bounding box center [118, 63] width 41 height 9
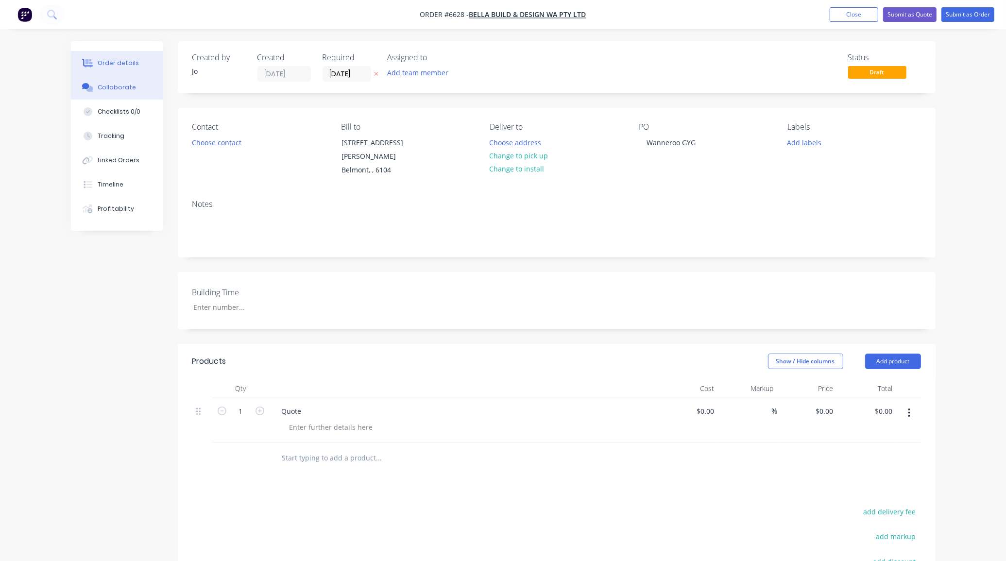
click at [102, 79] on button "Collaborate" at bounding box center [117, 87] width 92 height 24
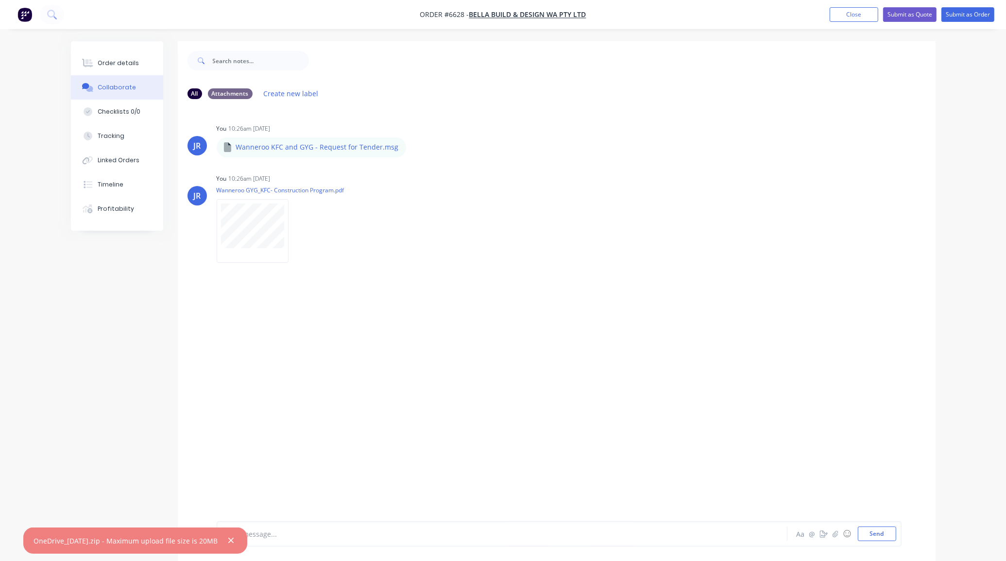
click at [73, 309] on div "All Attachments Create new label JR You 10:26am [DATE] Wanneroo KFC and GYG - R…" at bounding box center [503, 308] width 865 height 534
click at [96, 60] on button "Order details" at bounding box center [117, 63] width 92 height 24
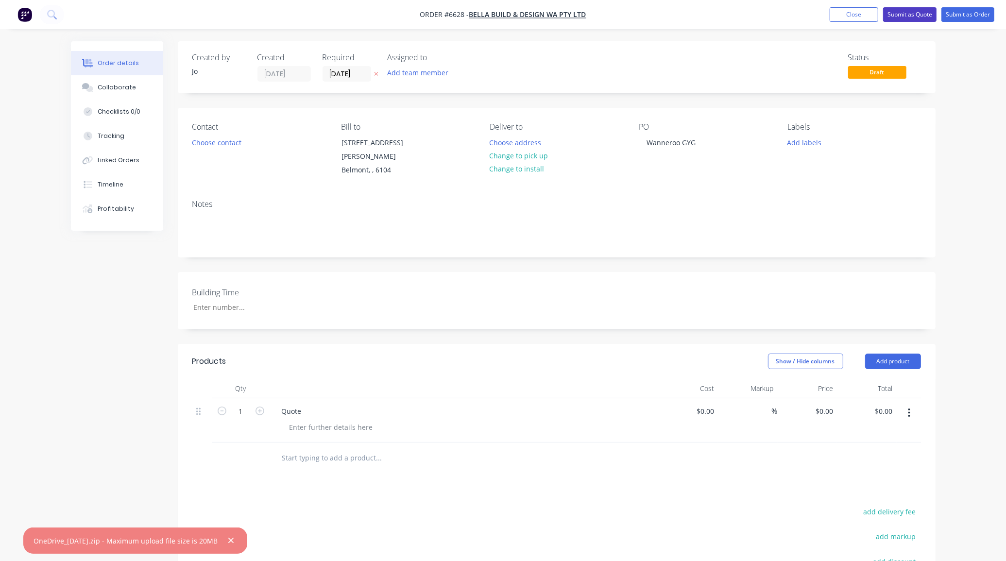
click at [911, 18] on button "Submit as Quote" at bounding box center [909, 14] width 53 height 15
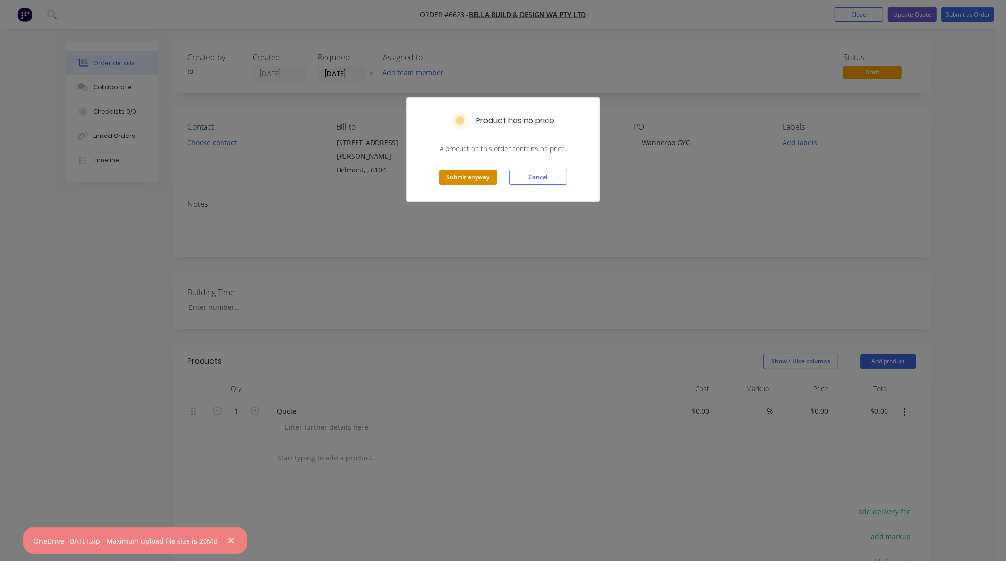
click at [464, 178] on button "Submit anyway" at bounding box center [468, 177] width 58 height 15
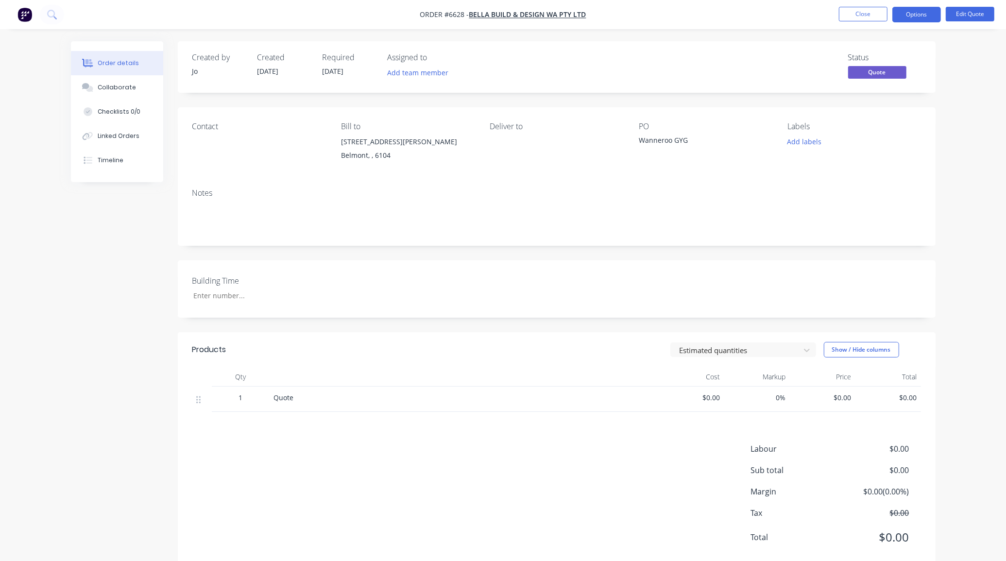
drag, startPoint x: 682, startPoint y: 40, endPoint x: 717, endPoint y: 33, distance: 35.2
click at [682, 40] on div "Order details Collaborate Checklists 0/0 Linked Orders Timeline Order details C…" at bounding box center [503, 292] width 1006 height 585
click at [880, 16] on button "Close" at bounding box center [863, 14] width 49 height 15
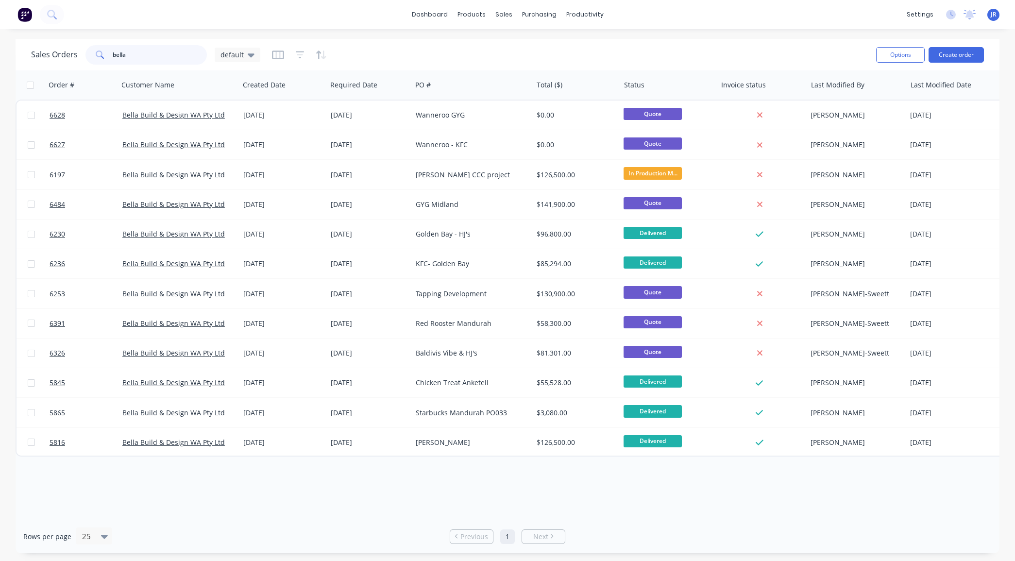
drag, startPoint x: 147, startPoint y: 57, endPoint x: 1, endPoint y: 64, distance: 145.8
click at [2, 64] on div "Sales Orders bella default Options Create order Order # Customer Name Created D…" at bounding box center [507, 296] width 1015 height 514
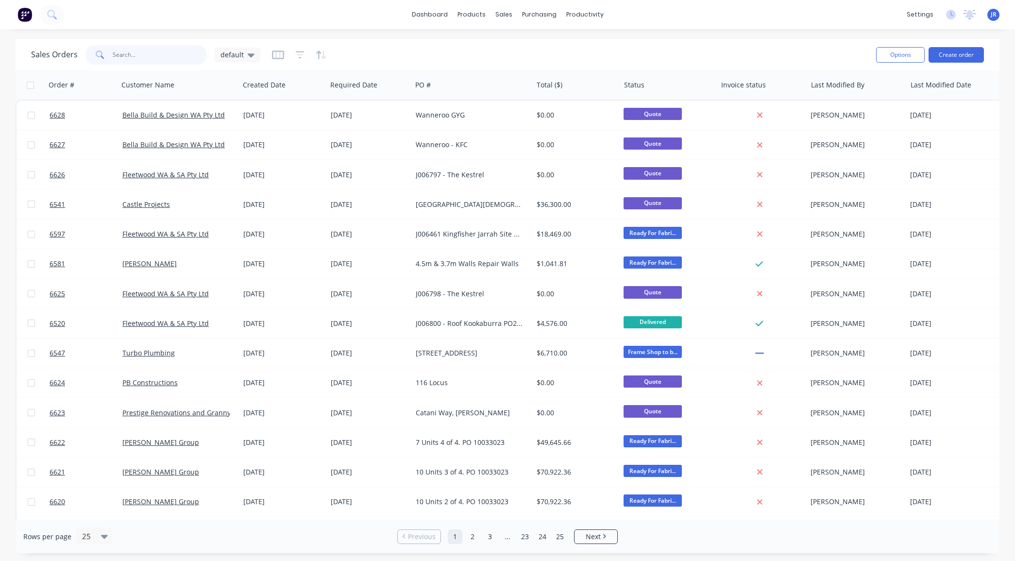
click at [144, 61] on input "text" at bounding box center [160, 54] width 95 height 19
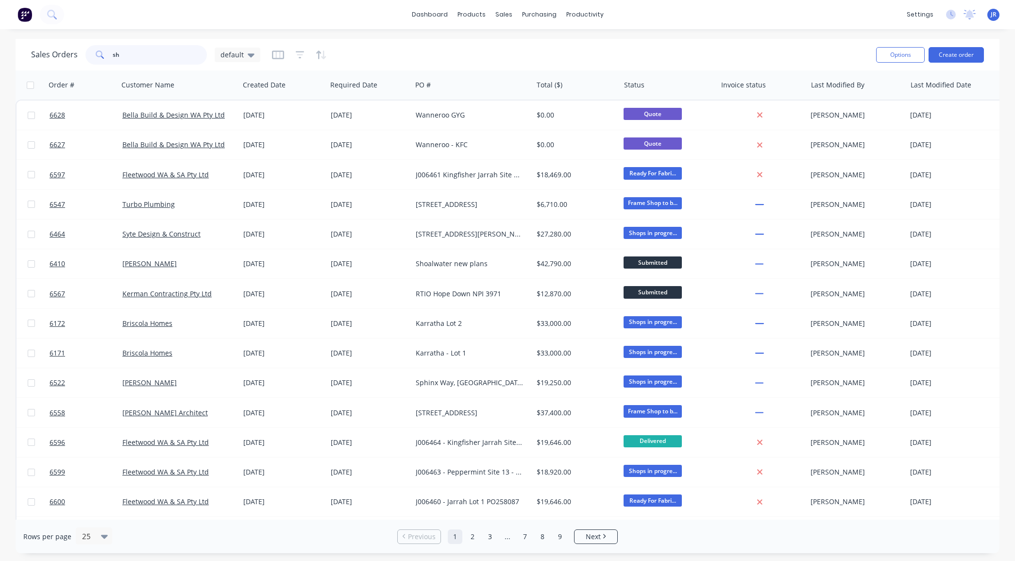
type input "s"
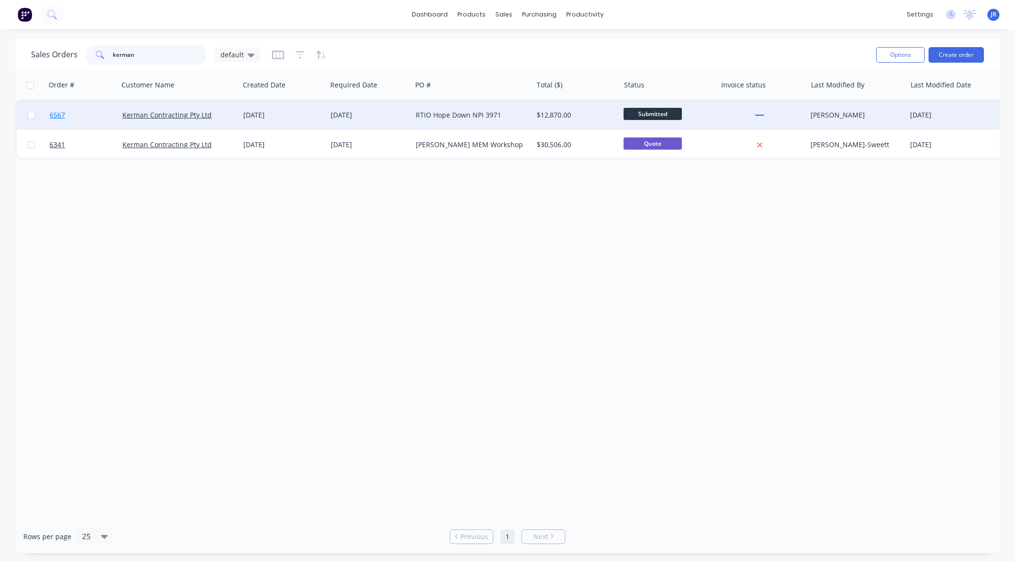
type input "kerman"
click at [58, 118] on span "6567" at bounding box center [58, 115] width 16 height 10
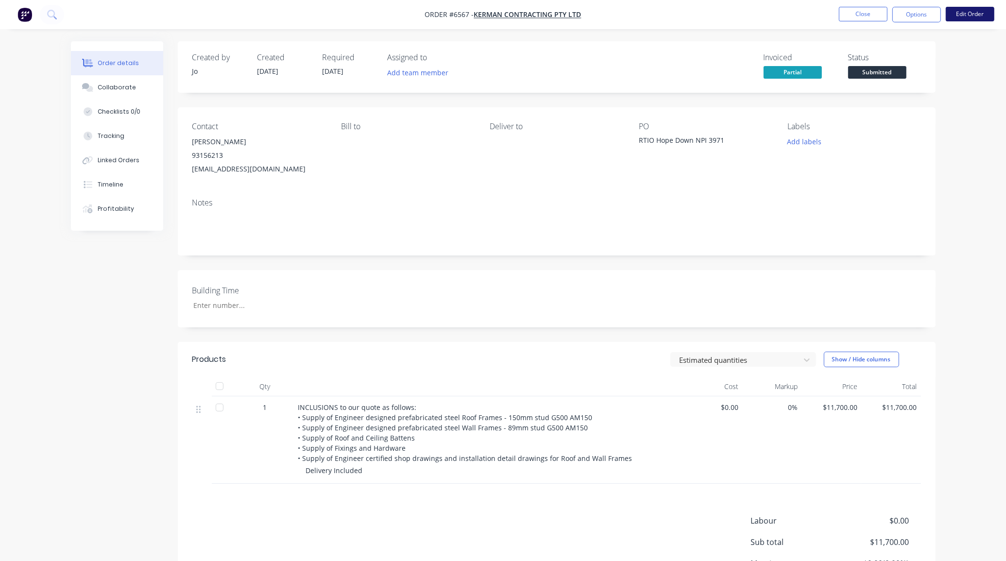
click at [977, 14] on button "Edit Order" at bounding box center [970, 14] width 49 height 15
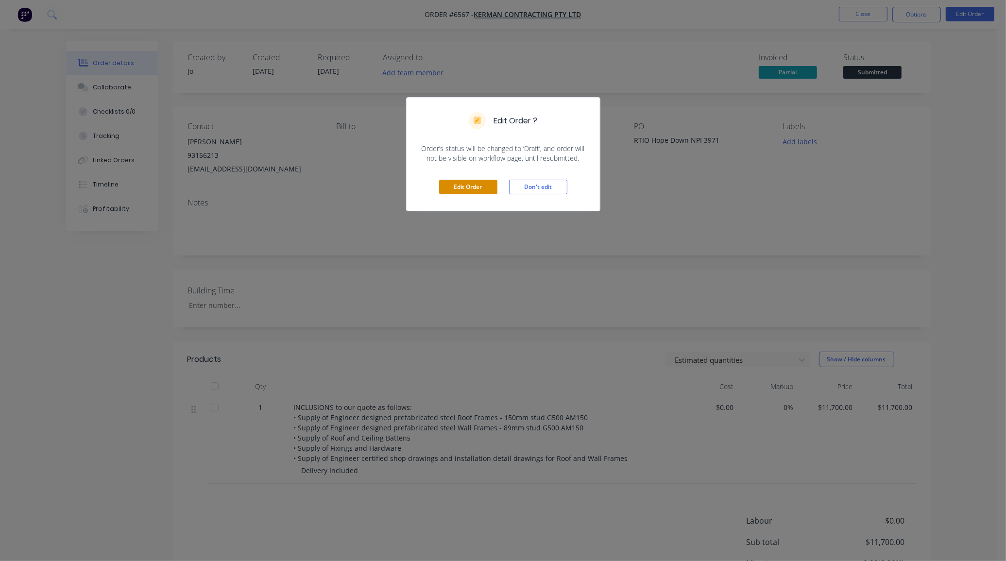
click at [474, 190] on button "Edit Order" at bounding box center [468, 187] width 58 height 15
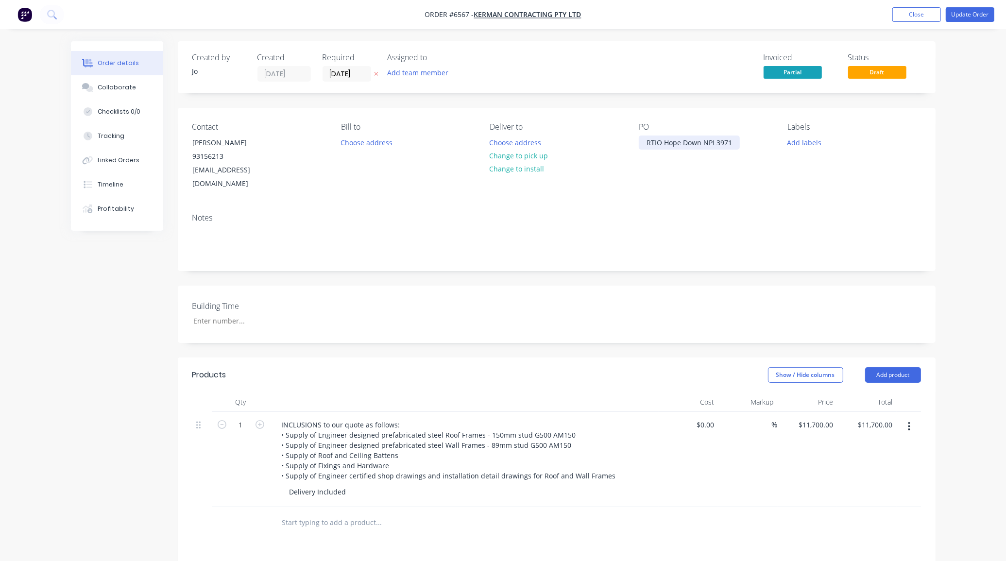
click at [734, 141] on div "RTIO Hope Down NPI 3971" at bounding box center [689, 143] width 101 height 14
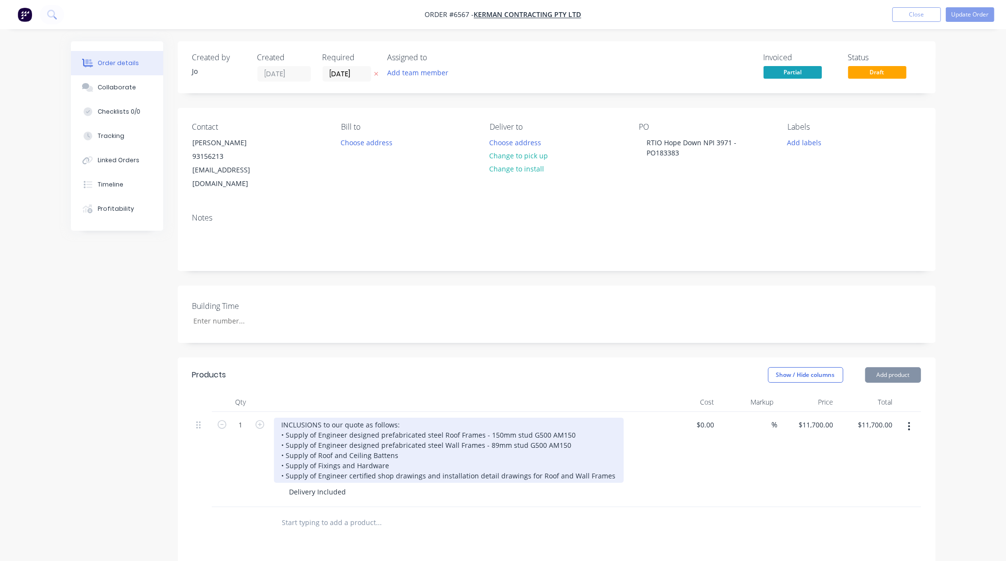
click at [279, 418] on div "INCLUSIONS to our quote as follows: • Supply of Engineer designed prefabricated…" at bounding box center [449, 450] width 350 height 65
click at [280, 418] on div "INCLUSIONS to our quote as follows: • Supply of Engineer designed prefabricated…" at bounding box center [449, 450] width 350 height 65
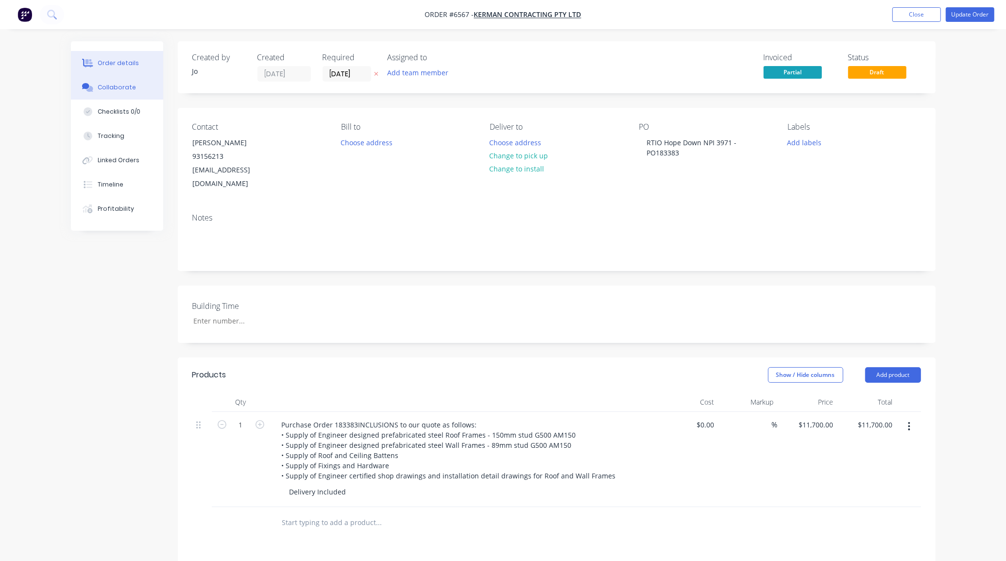
click at [104, 90] on div "Collaborate" at bounding box center [117, 87] width 38 height 9
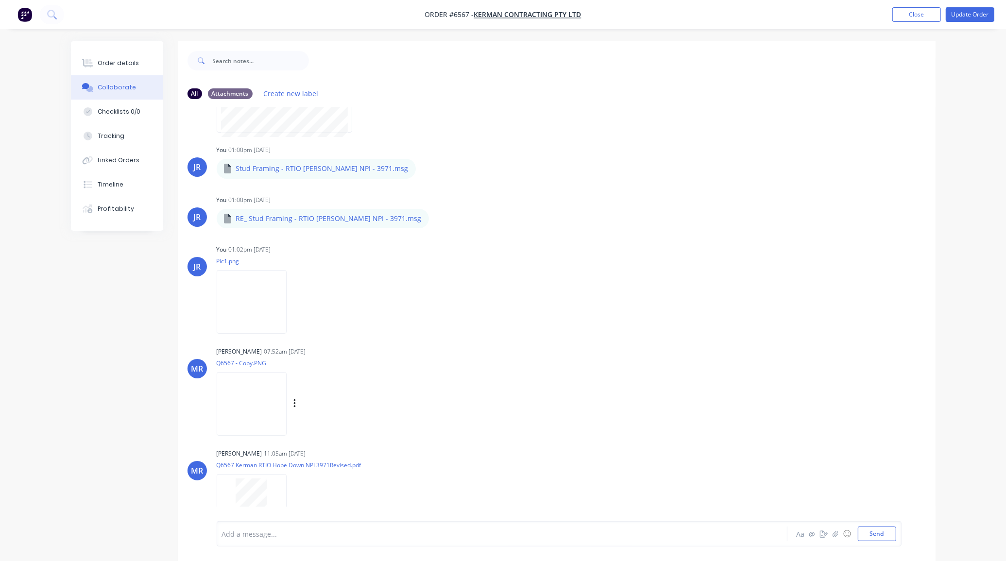
scroll to position [203, 0]
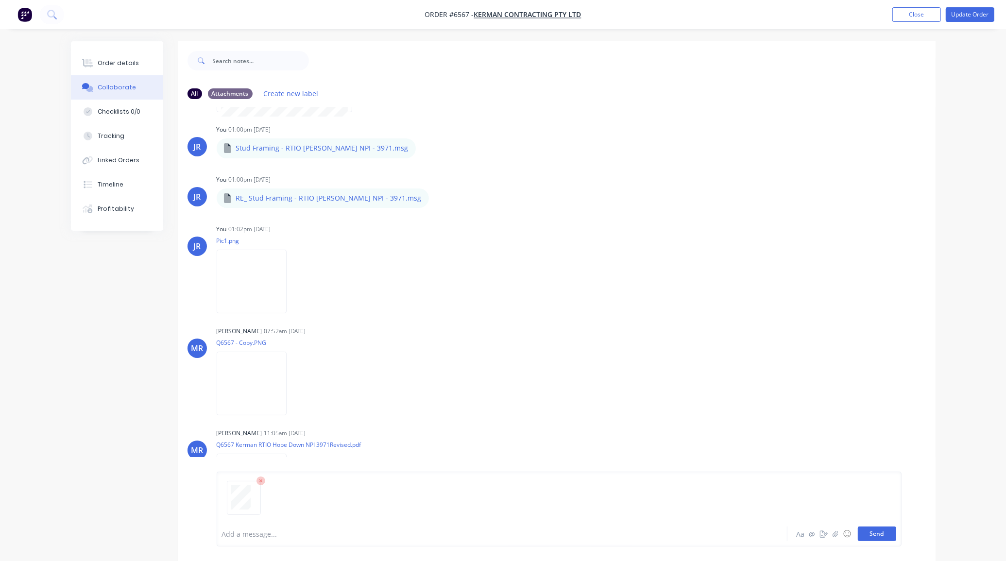
click at [869, 535] on button "Send" at bounding box center [877, 533] width 38 height 15
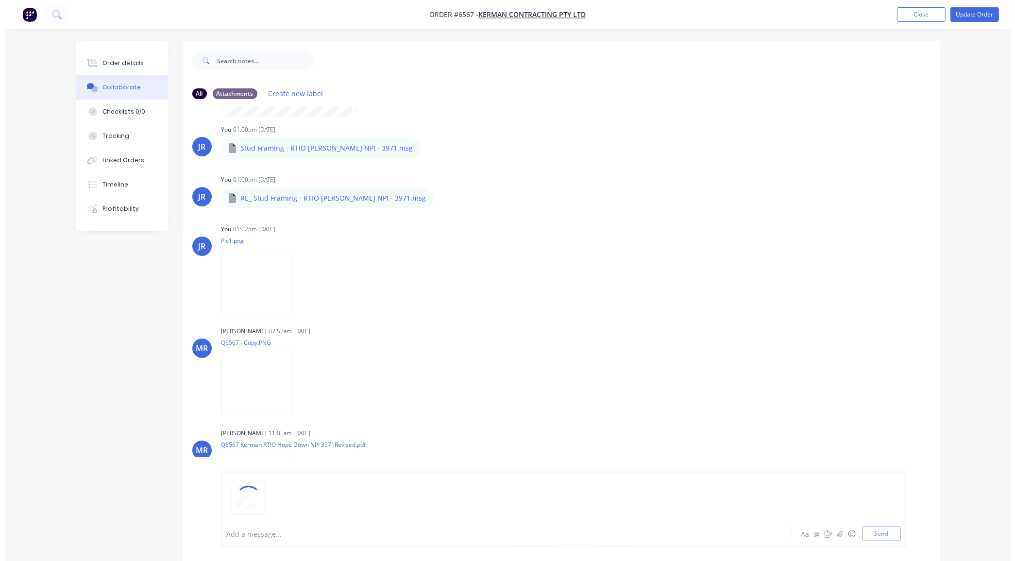
scroll to position [204, 0]
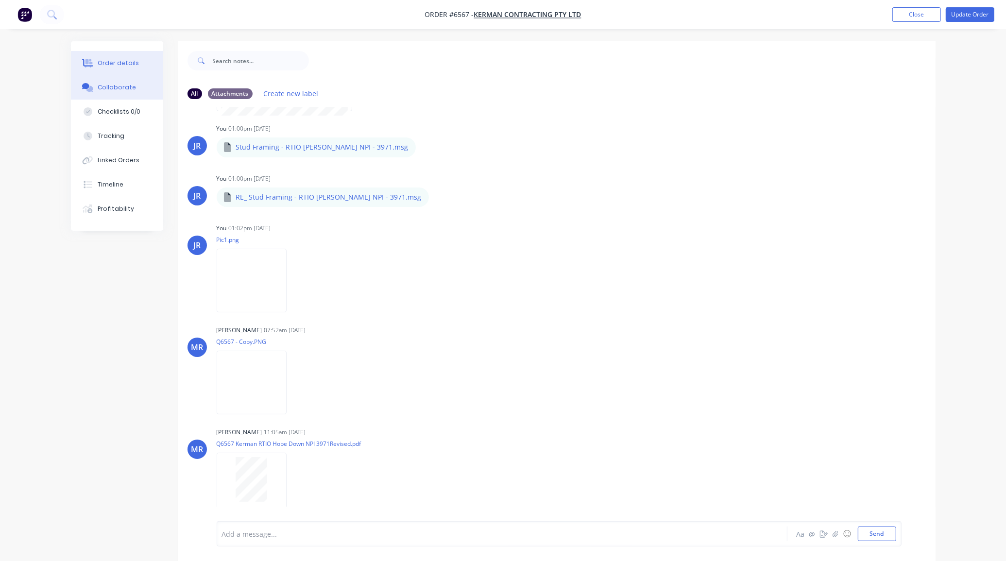
click at [140, 53] on button "Order details" at bounding box center [117, 63] width 92 height 24
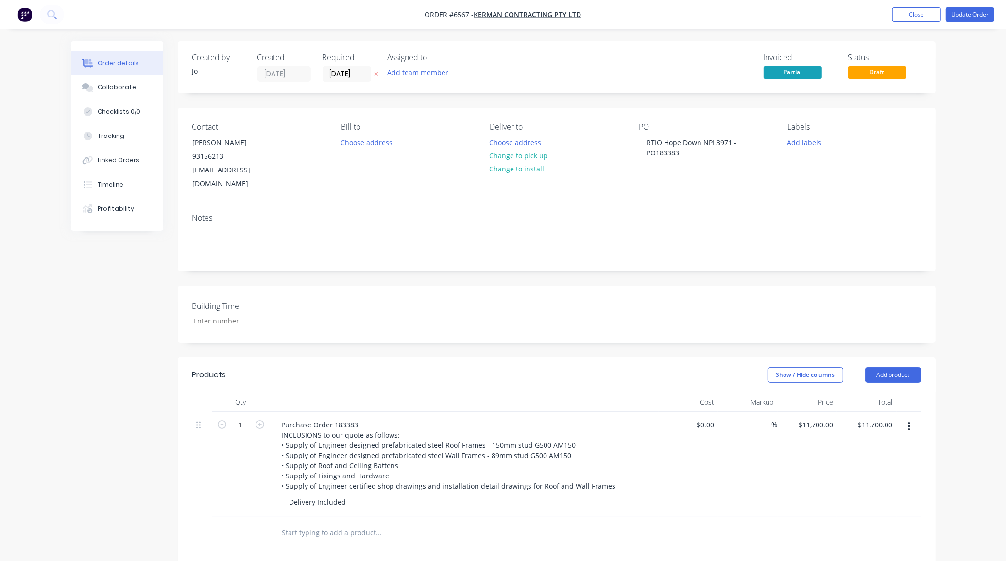
drag, startPoint x: 187, startPoint y: 519, endPoint x: 193, endPoint y: 502, distance: 18.1
click at [188, 517] on div "Qty Cost Markup Price Total 1 Purchase Order 183383 INCLUSIONS to our quote as …" at bounding box center [557, 470] width 758 height 156
click at [989, 15] on button "Update Order" at bounding box center [970, 14] width 49 height 15
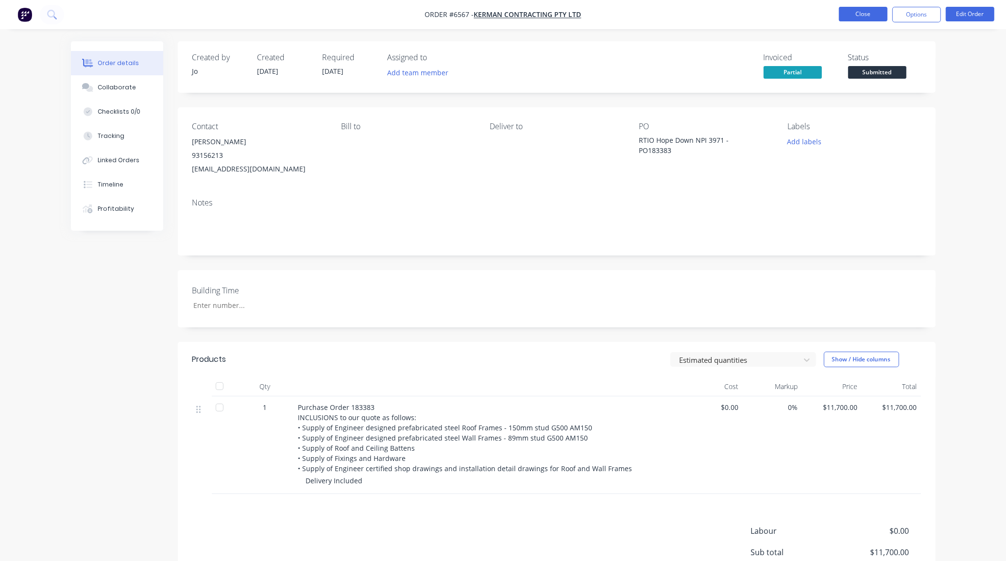
click at [849, 18] on button "Close" at bounding box center [863, 14] width 49 height 15
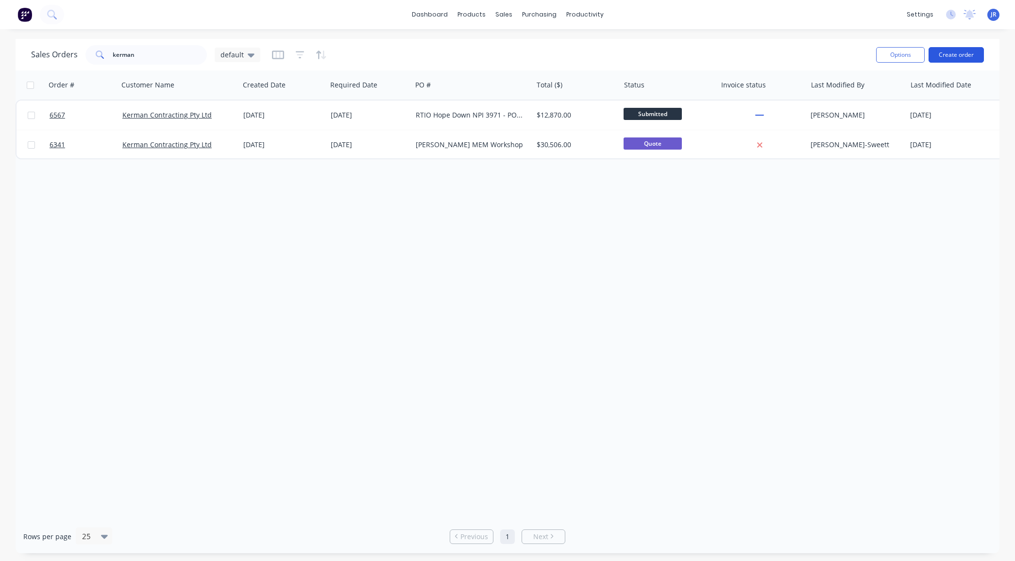
click at [958, 57] on button "Create order" at bounding box center [956, 55] width 55 height 16
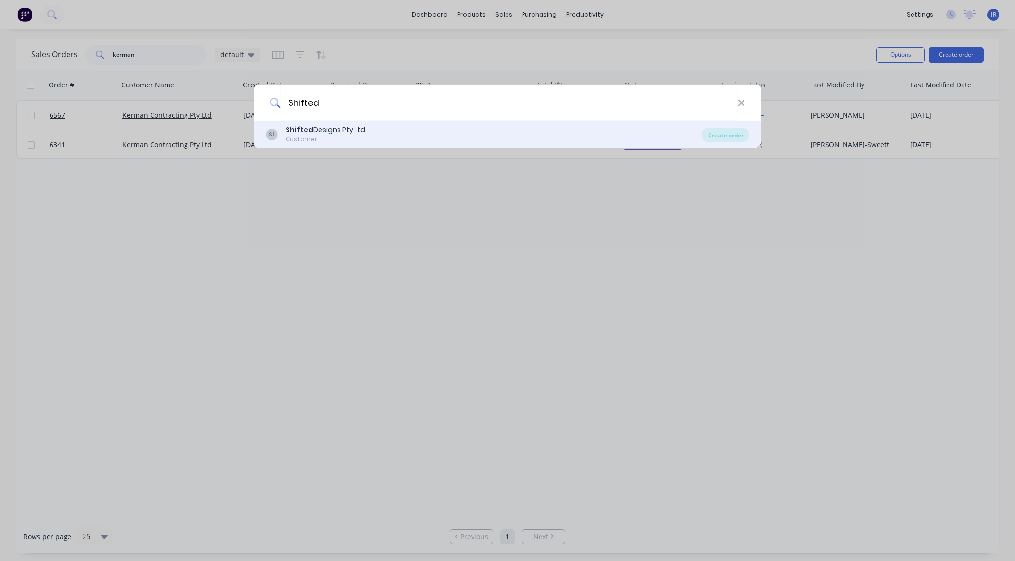
type input "Shifted"
click at [320, 139] on div "Customer" at bounding box center [326, 139] width 80 height 9
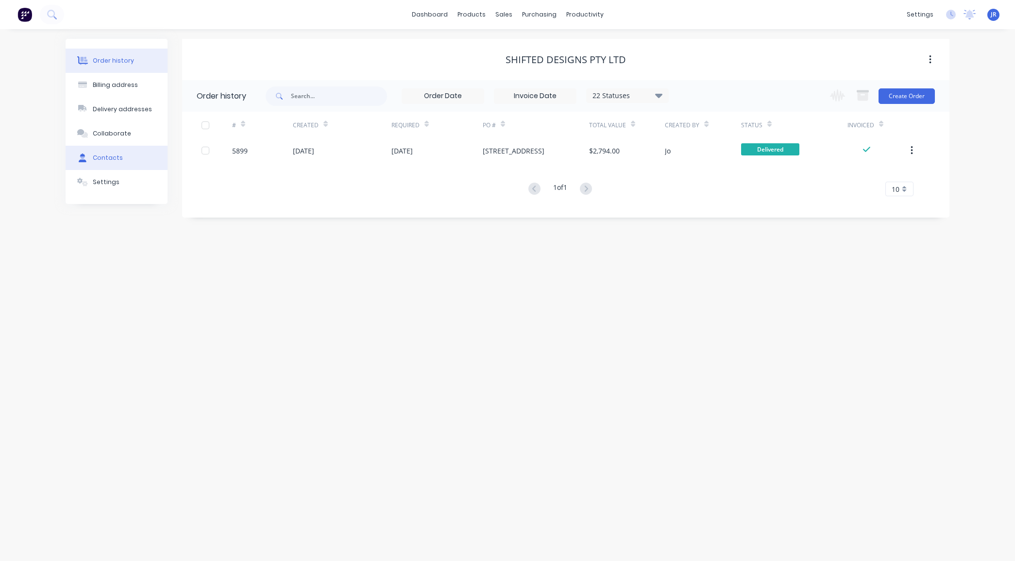
click at [100, 163] on button "Contacts" at bounding box center [117, 158] width 102 height 24
select select "AU"
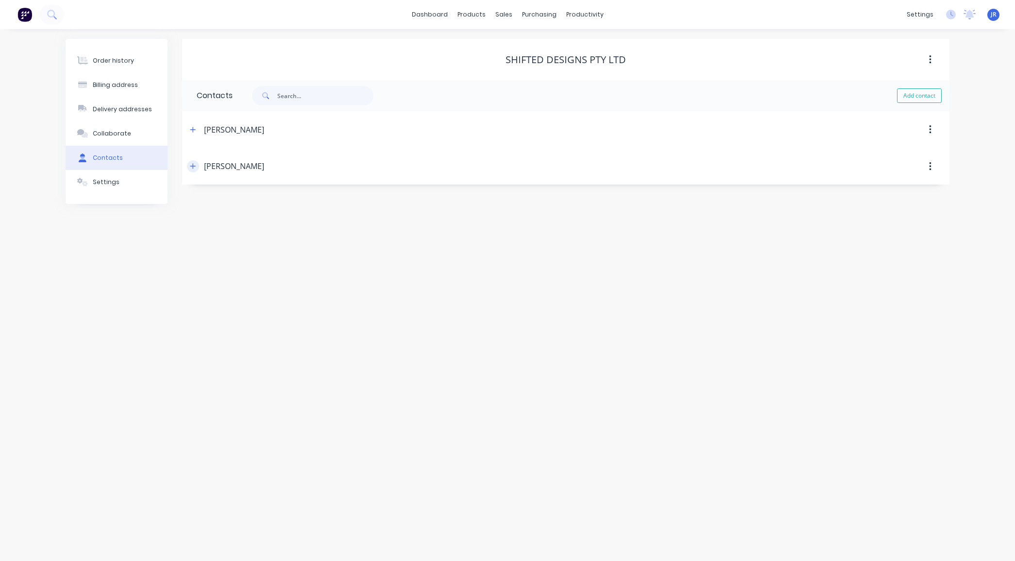
click at [195, 168] on icon "button" at bounding box center [193, 166] width 6 height 7
click at [118, 60] on div "Order history" at bounding box center [113, 60] width 41 height 9
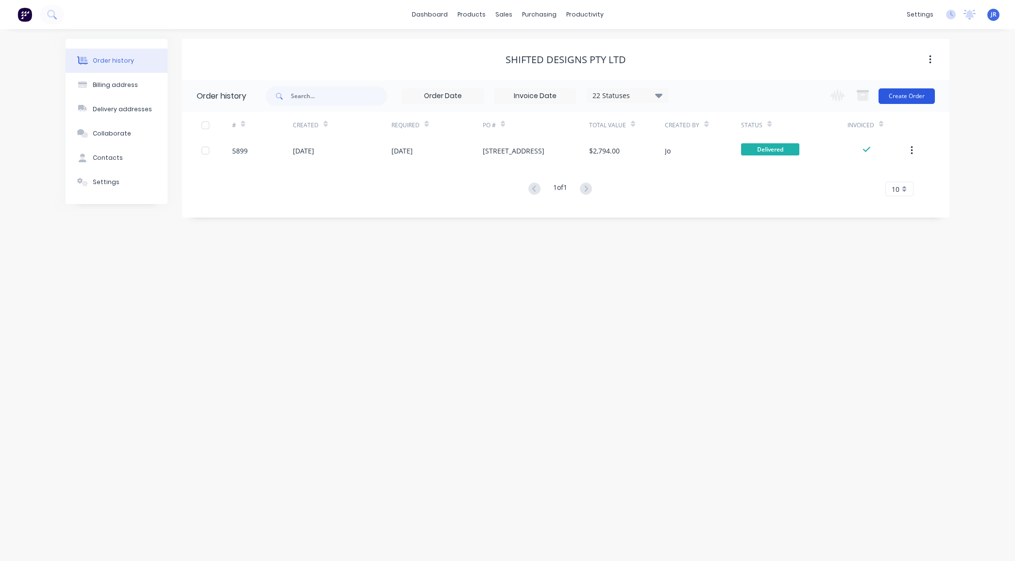
click at [901, 93] on button "Create Order" at bounding box center [907, 96] width 56 height 16
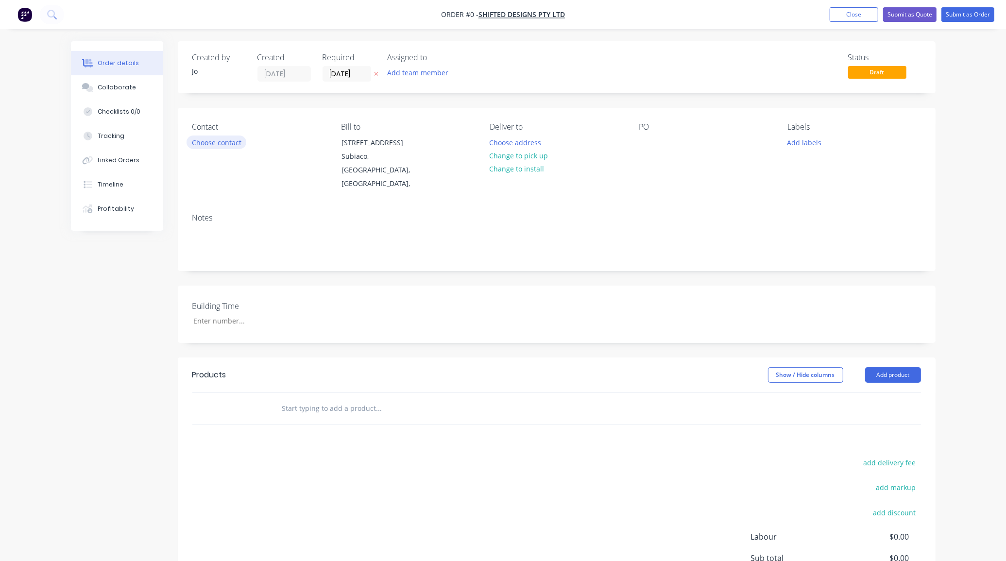
click at [224, 140] on button "Choose contact" at bounding box center [217, 142] width 60 height 13
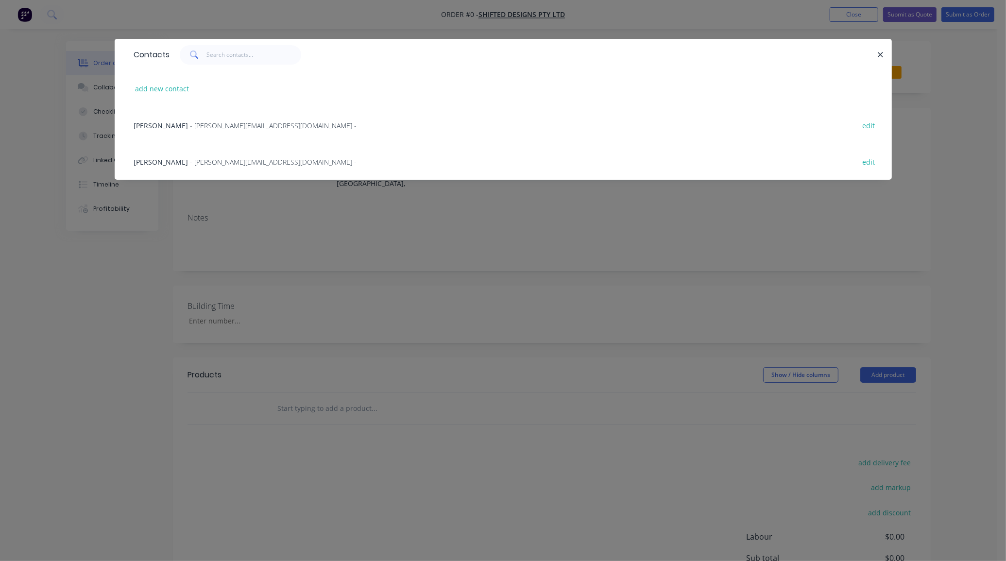
click at [153, 161] on span "[PERSON_NAME]" at bounding box center [161, 161] width 54 height 9
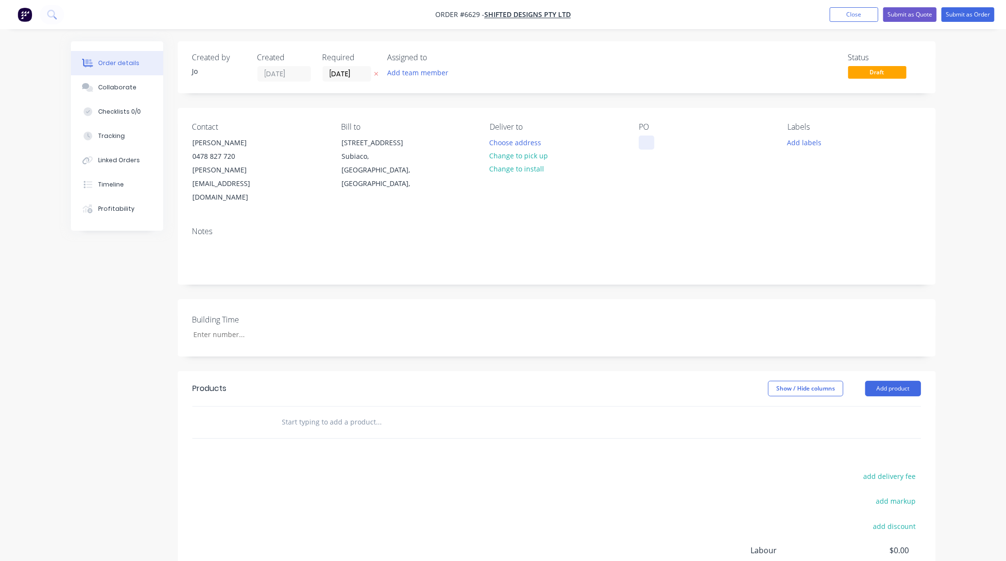
click at [645, 136] on div at bounding box center [647, 143] width 16 height 14
click at [317, 412] on input "text" at bounding box center [379, 421] width 194 height 19
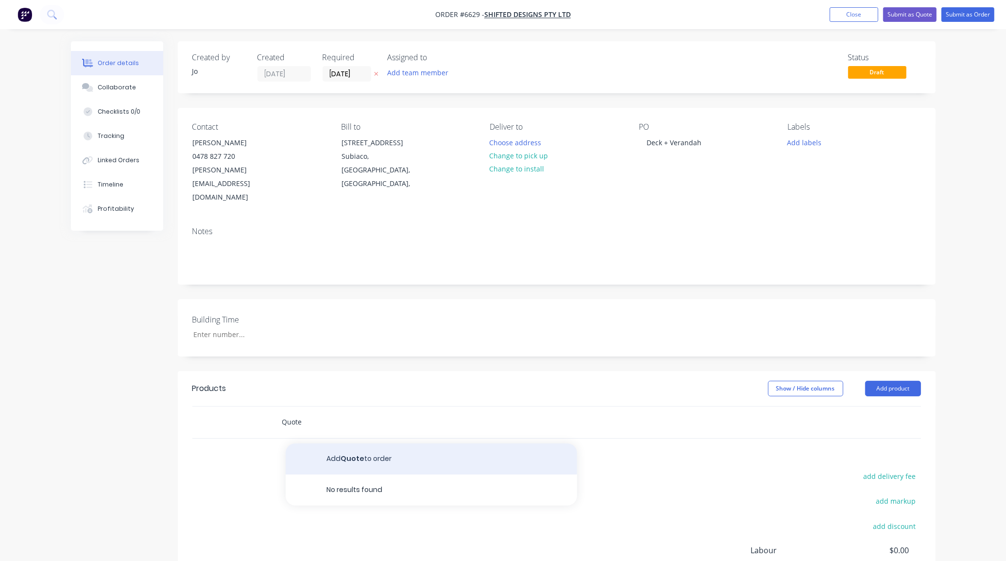
type input "Quote"
click at [344, 443] on button "Add Quote to order" at bounding box center [431, 458] width 291 height 31
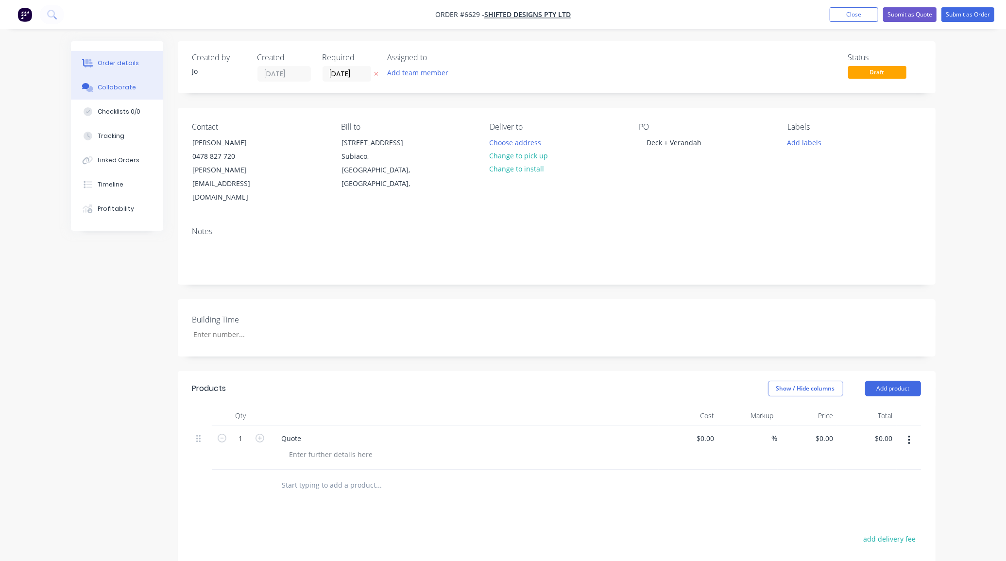
click at [90, 91] on icon at bounding box center [89, 89] width 7 height 6
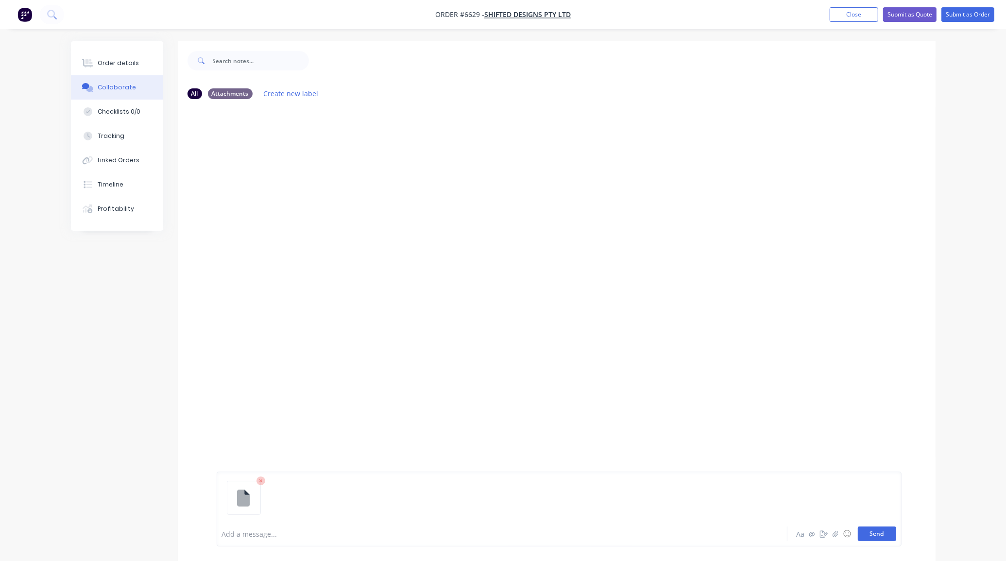
click at [877, 535] on button "Send" at bounding box center [877, 533] width 38 height 15
click at [110, 69] on button "Order details" at bounding box center [117, 63] width 92 height 24
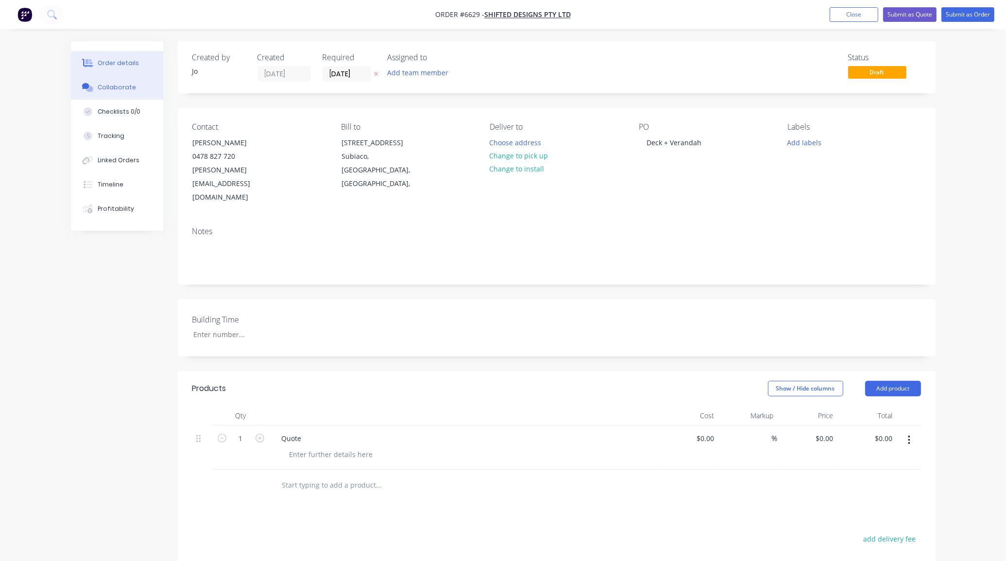
click at [132, 90] on button "Collaborate" at bounding box center [117, 87] width 92 height 24
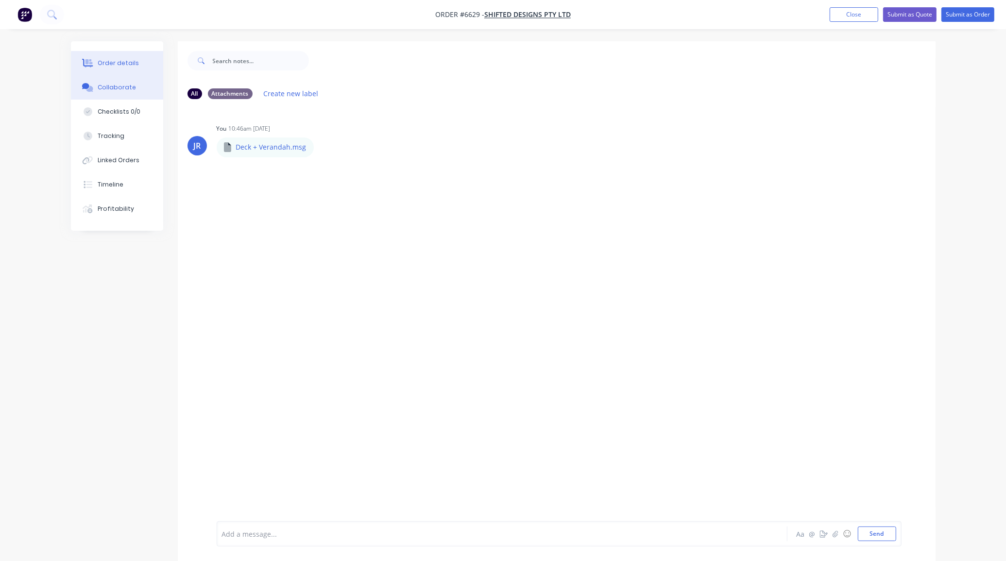
click at [125, 69] on button "Order details" at bounding box center [117, 63] width 92 height 24
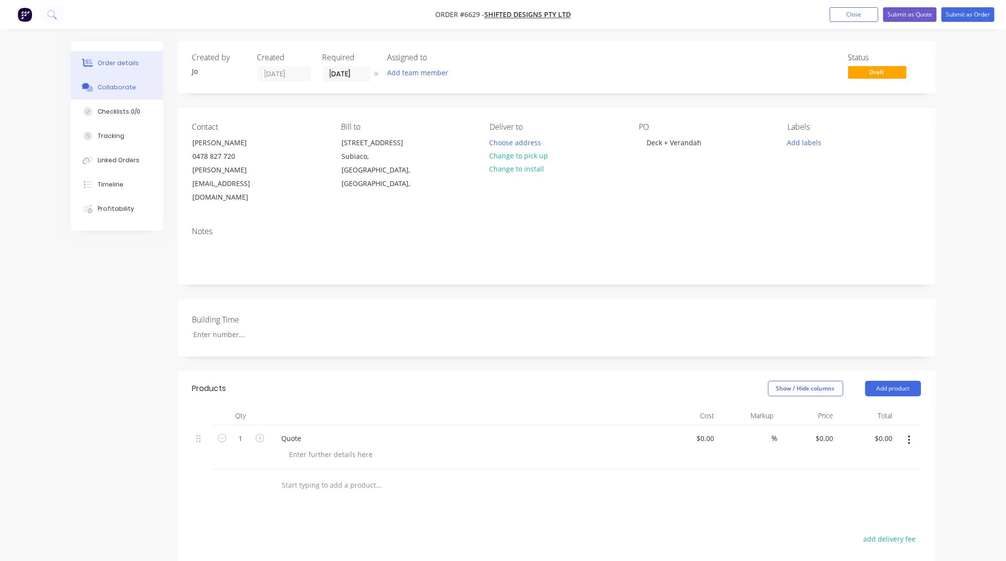
click at [103, 78] on button "Collaborate" at bounding box center [117, 87] width 92 height 24
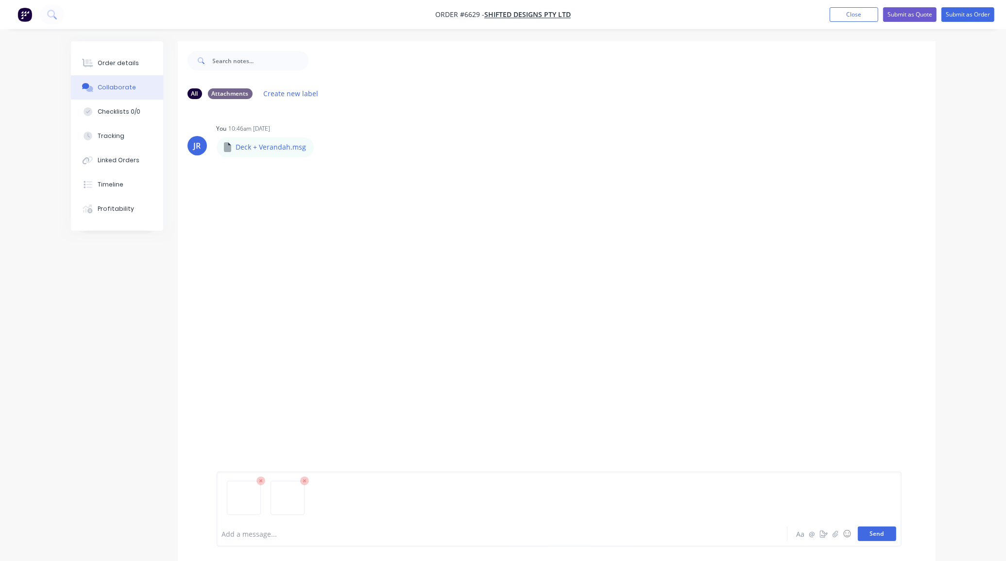
click at [878, 533] on button "Send" at bounding box center [877, 533] width 38 height 15
drag, startPoint x: 908, startPoint y: 11, endPoint x: 800, endPoint y: 44, distance: 113.2
click at [908, 11] on button "Submit as Quote" at bounding box center [909, 14] width 53 height 15
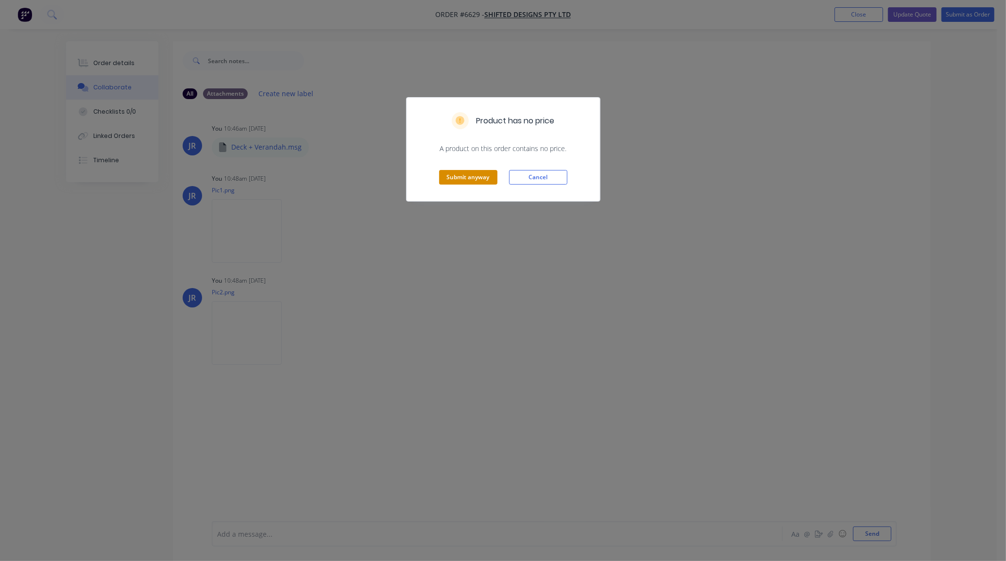
click at [480, 178] on button "Submit anyway" at bounding box center [468, 177] width 58 height 15
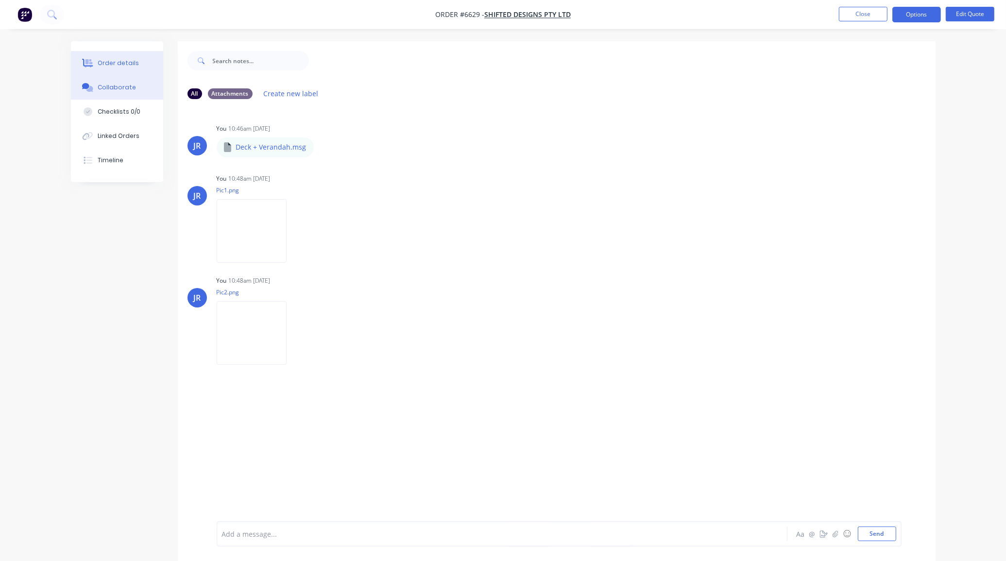
click at [117, 59] on div "Order details" at bounding box center [118, 63] width 41 height 9
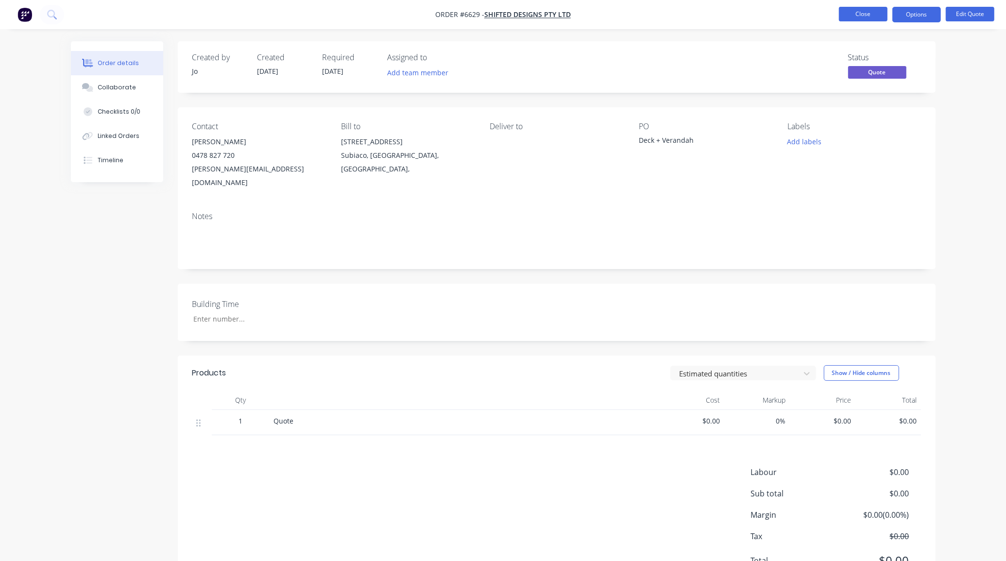
click at [870, 17] on button "Close" at bounding box center [863, 14] width 49 height 15
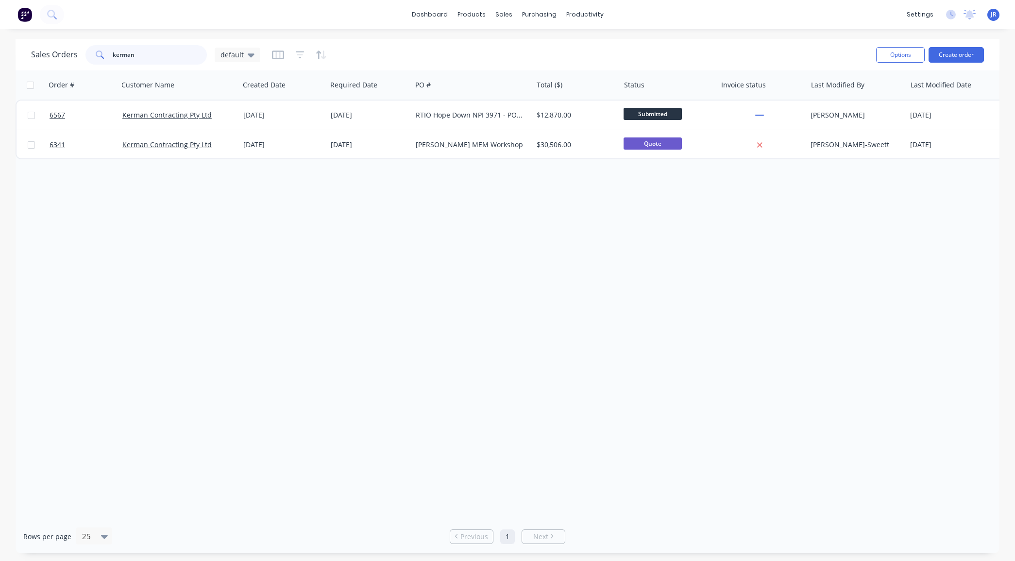
drag, startPoint x: 141, startPoint y: 60, endPoint x: 21, endPoint y: 62, distance: 120.0
click at [20, 63] on div "Sales Orders kerman default Options Create order" at bounding box center [508, 55] width 984 height 32
type input "bourne"
